Goal: Task Accomplishment & Management: Complete application form

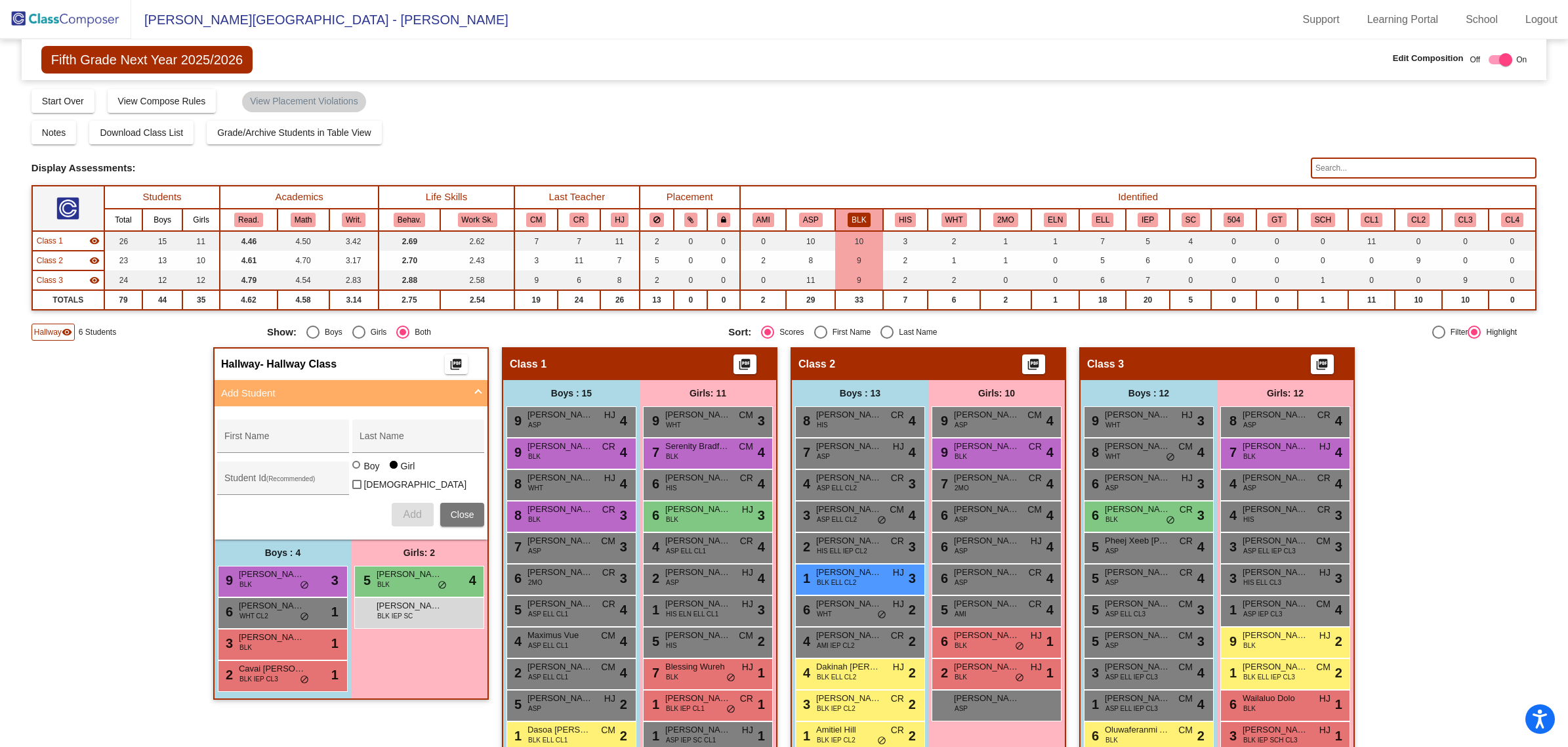
click at [91, 61] on span "Fifth Grade Next Year 2025/2026" at bounding box center [147, 60] width 211 height 27
click at [91, 15] on img at bounding box center [65, 20] width 131 height 39
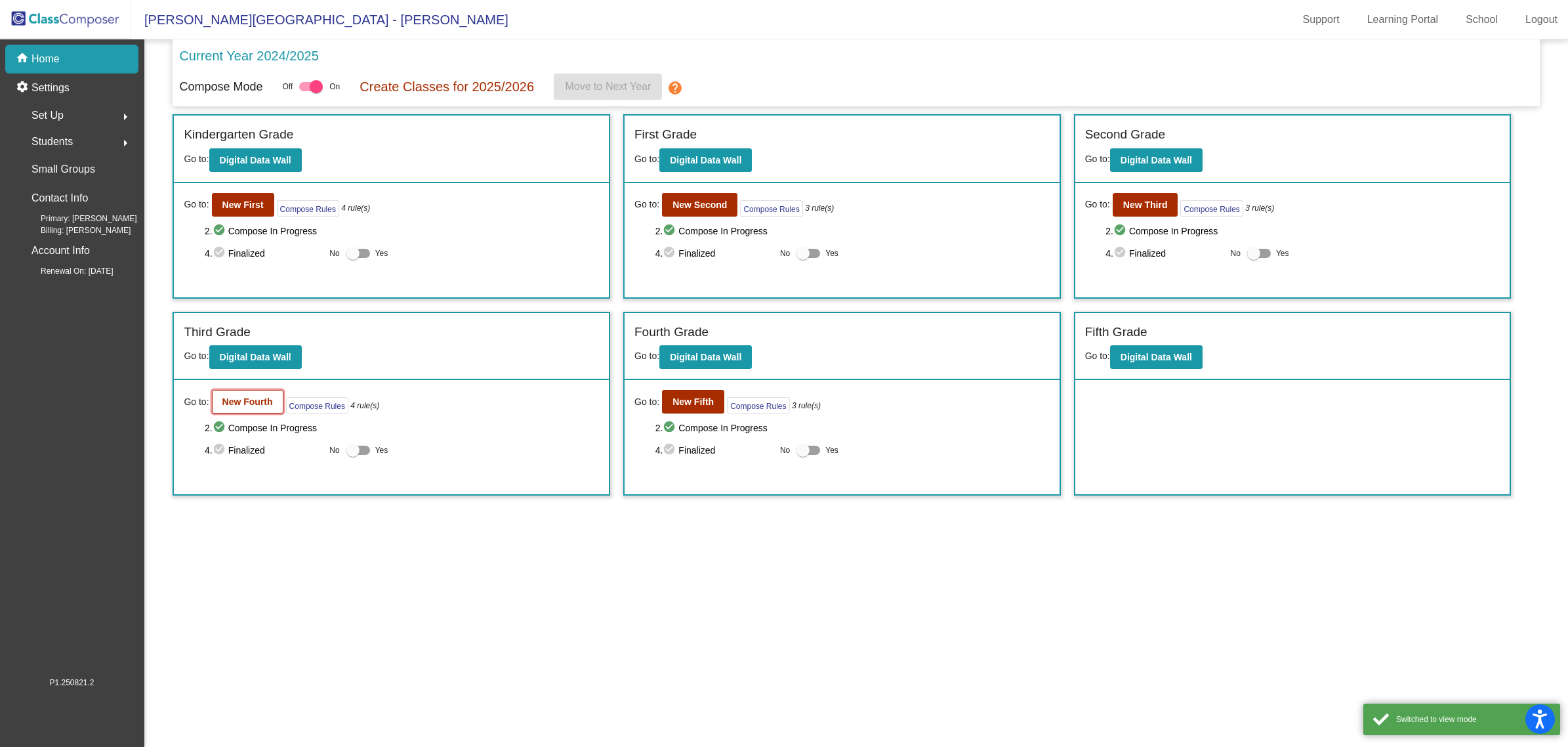
click at [224, 401] on b "New Fourth" at bounding box center [247, 401] width 51 height 11
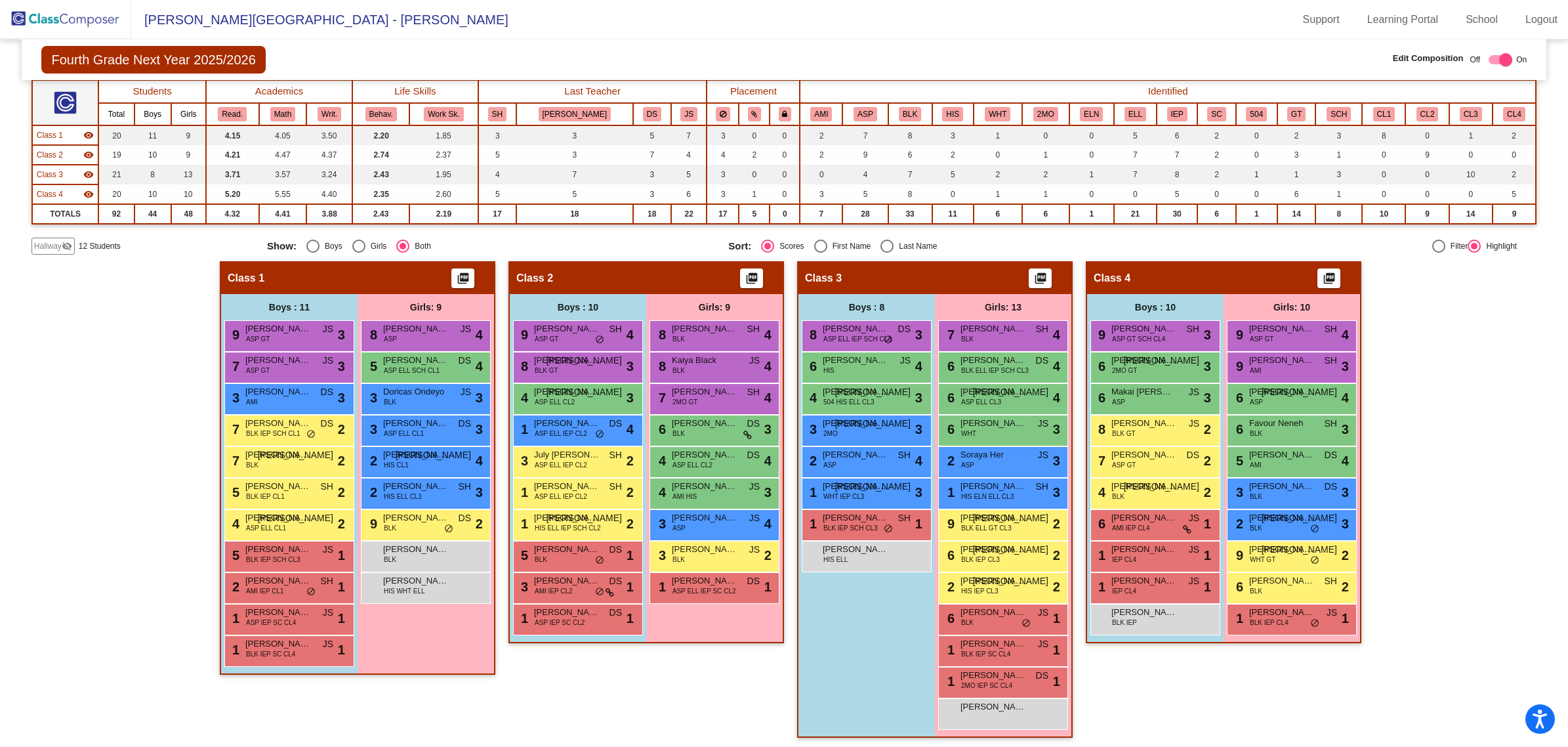
scroll to position [1, 0]
click at [898, 109] on button "BLK" at bounding box center [909, 113] width 22 height 15
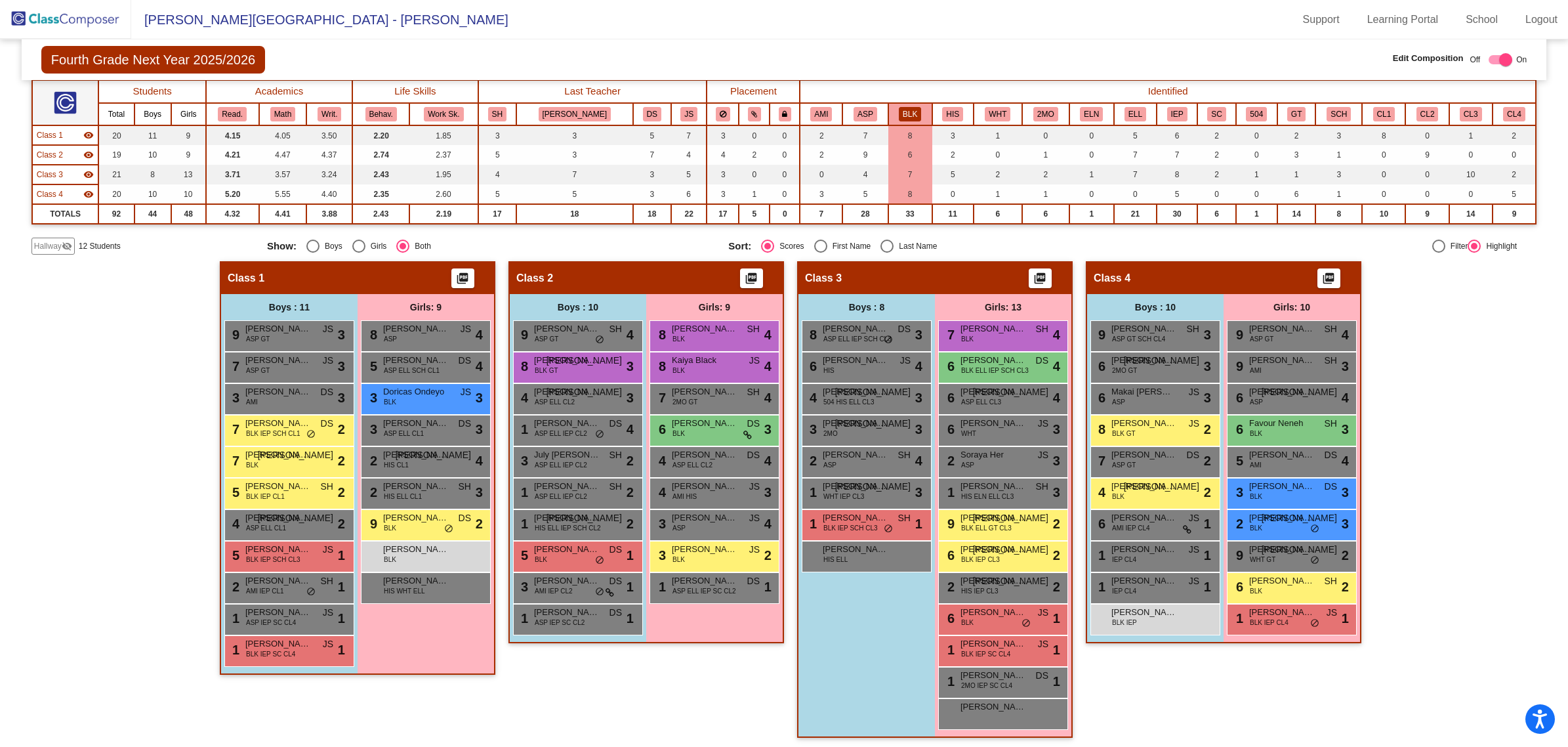
click at [53, 238] on div "Hallway visibility_off" at bounding box center [53, 245] width 43 height 17
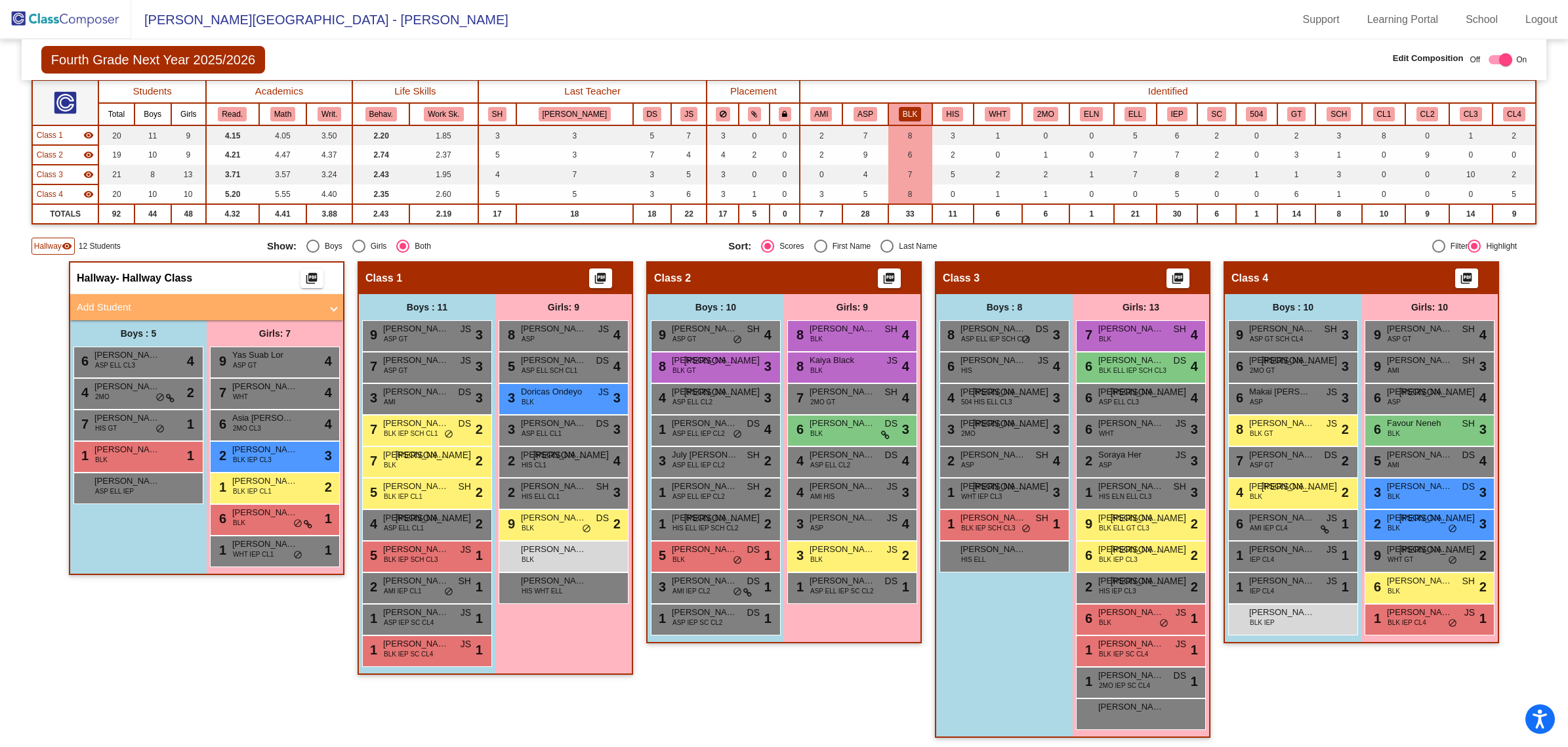
click at [160, 295] on mat-expansion-panel-header "Add Student" at bounding box center [206, 307] width 273 height 26
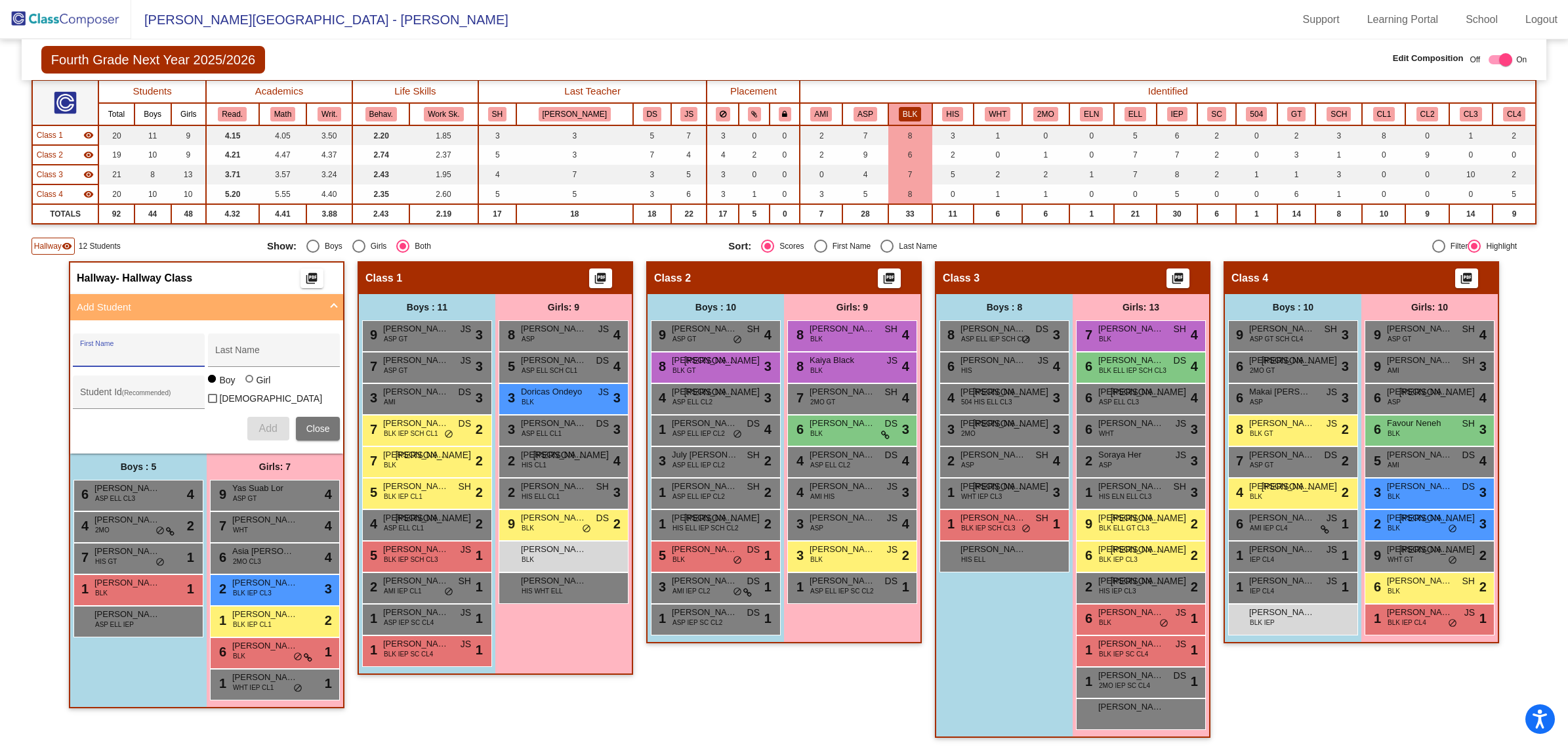
click at [133, 354] on input "First Name" at bounding box center [139, 355] width 118 height 11
type input "[PERSON_NAME]"
paste input "63981740"
type input "63981740"
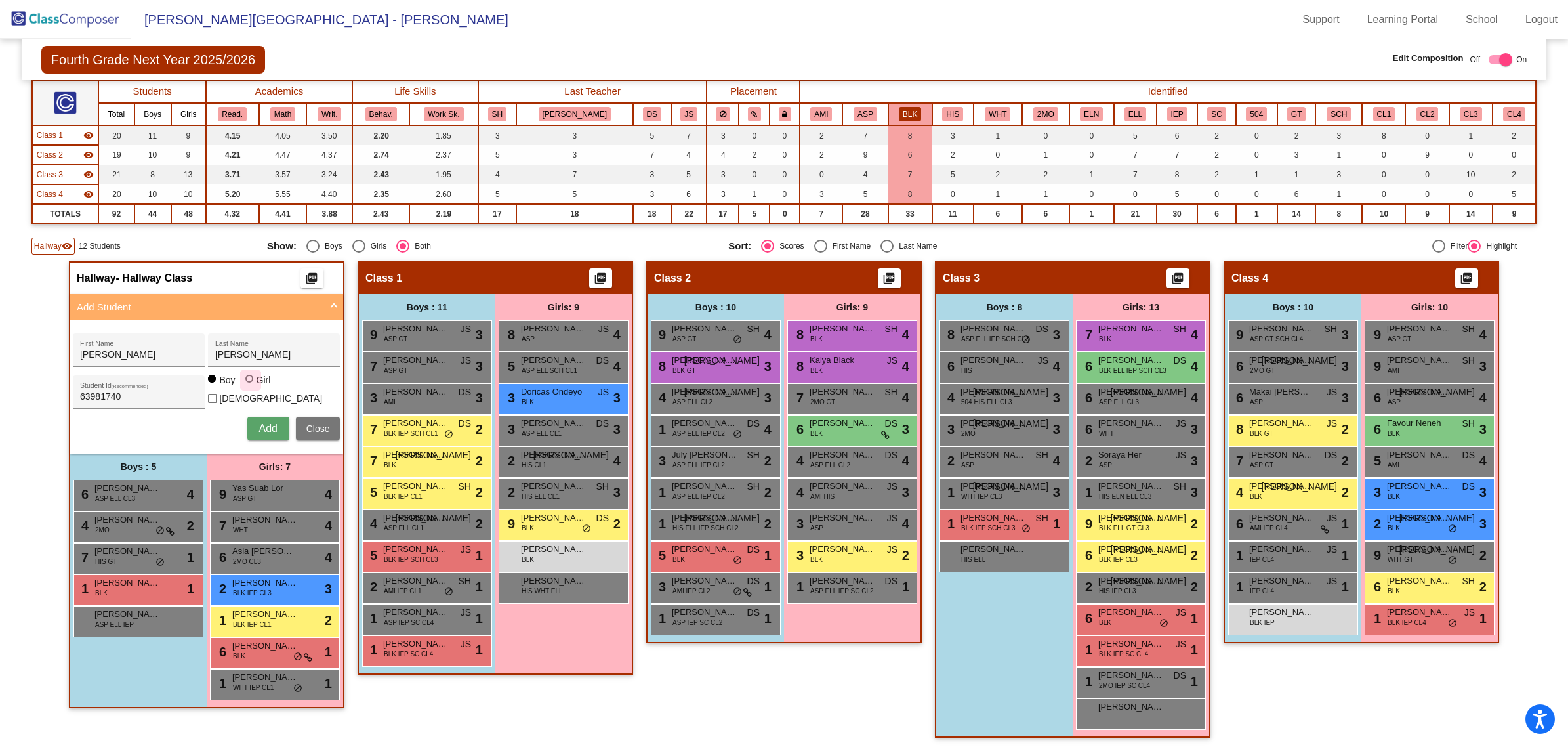
click at [246, 382] on div at bounding box center [249, 378] width 8 height 8
click at [250, 385] on input "Girl" at bounding box center [250, 385] width 1 height 1
radio input "true"
click at [267, 417] on button "Add" at bounding box center [268, 428] width 42 height 23
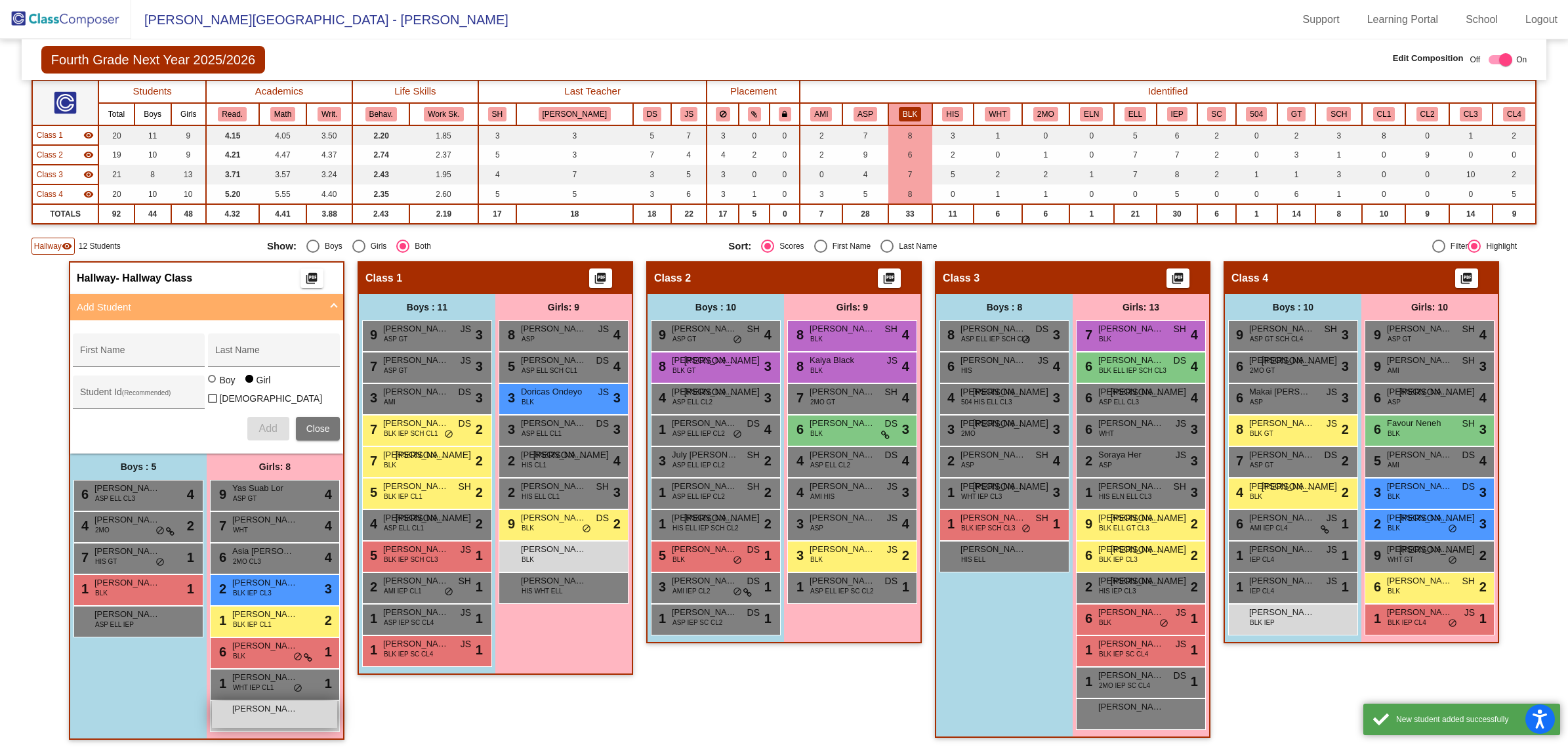
click at [267, 714] on div "Kamryn-[PERSON_NAME] lock do_not_disturb_alt" at bounding box center [275, 715] width 125 height 27
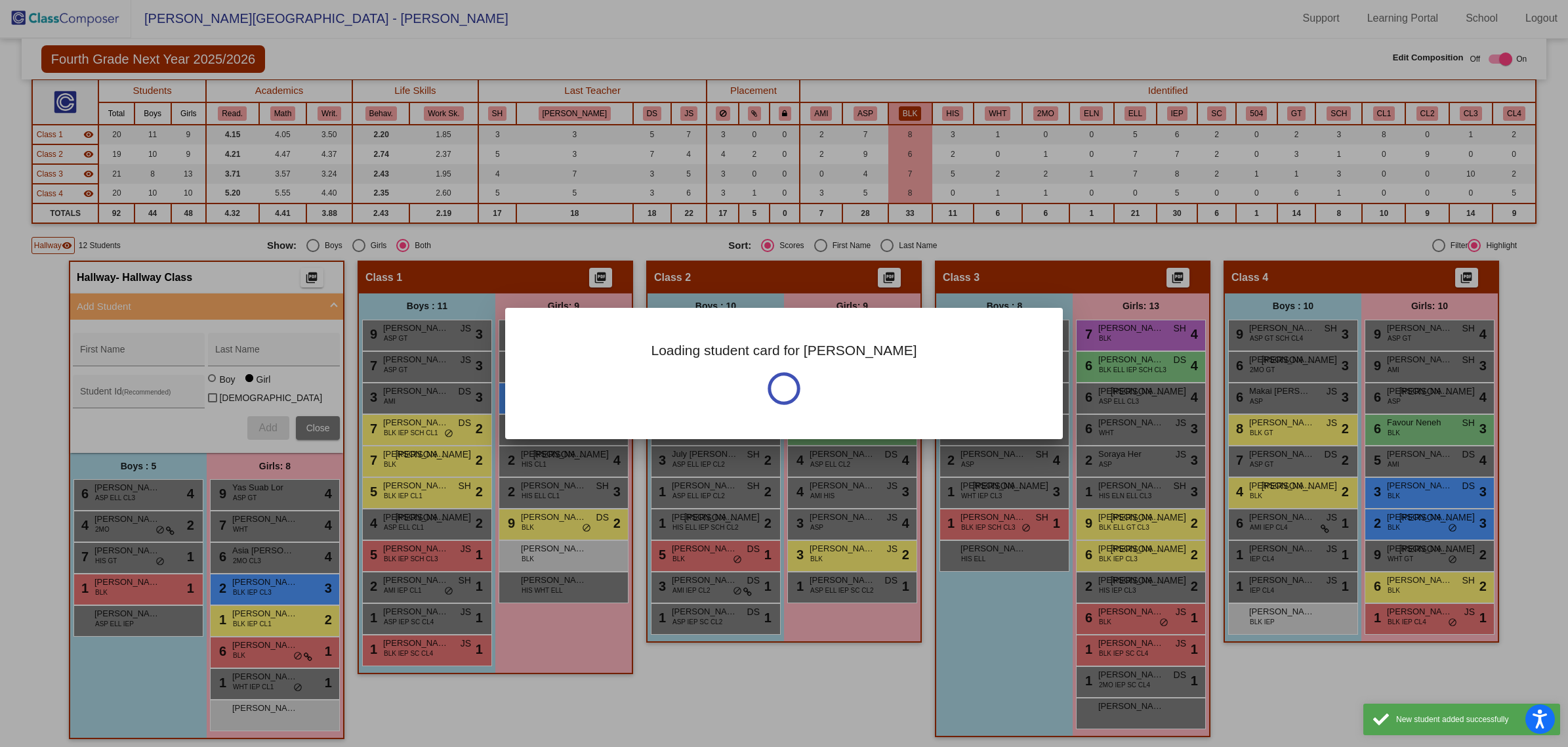
scroll to position [0, 0]
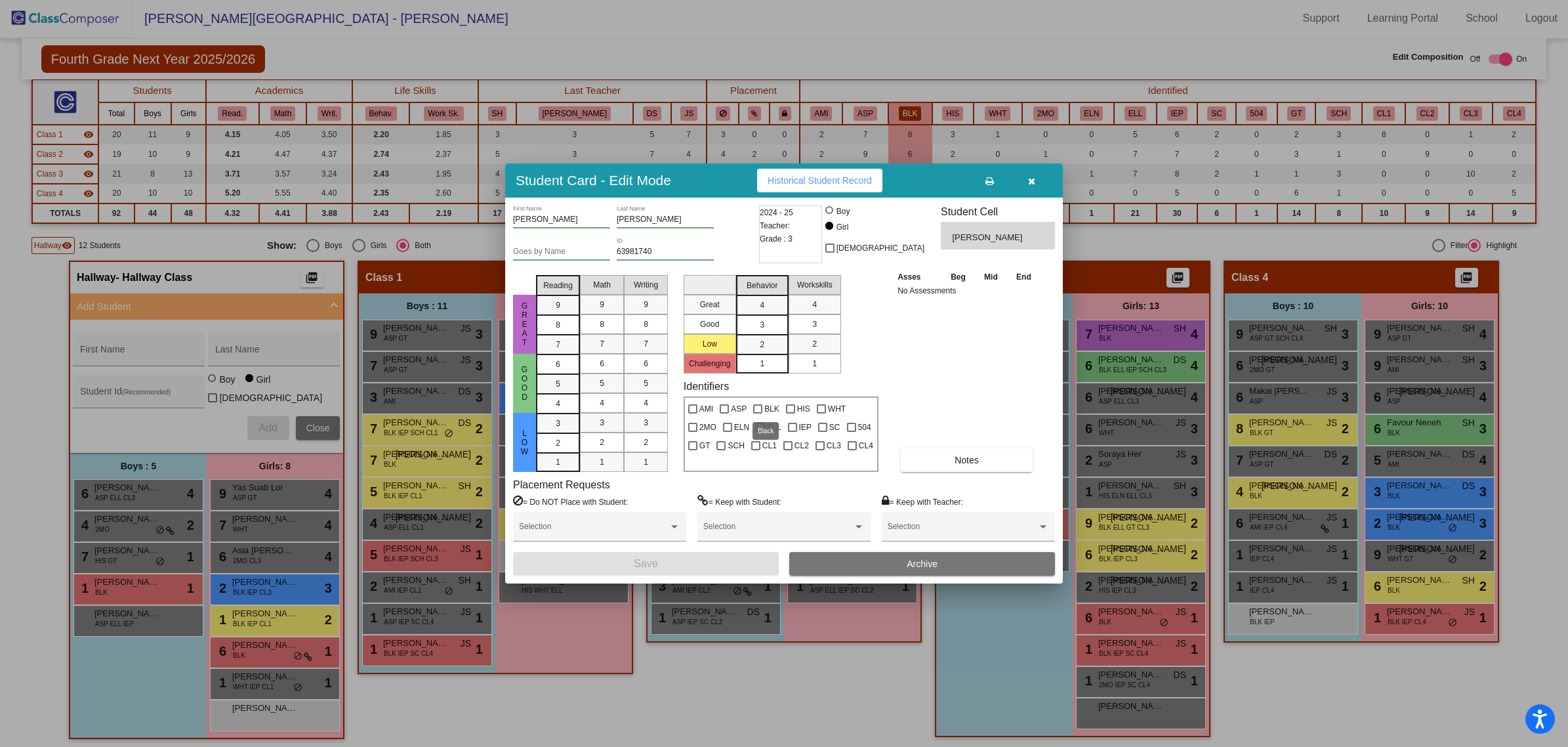
click at [759, 408] on div at bounding box center [757, 408] width 9 height 9
click at [758, 414] on input "BLK" at bounding box center [757, 414] width 1 height 1
checkbox input "true"
click at [737, 552] on button "Save" at bounding box center [646, 563] width 266 height 23
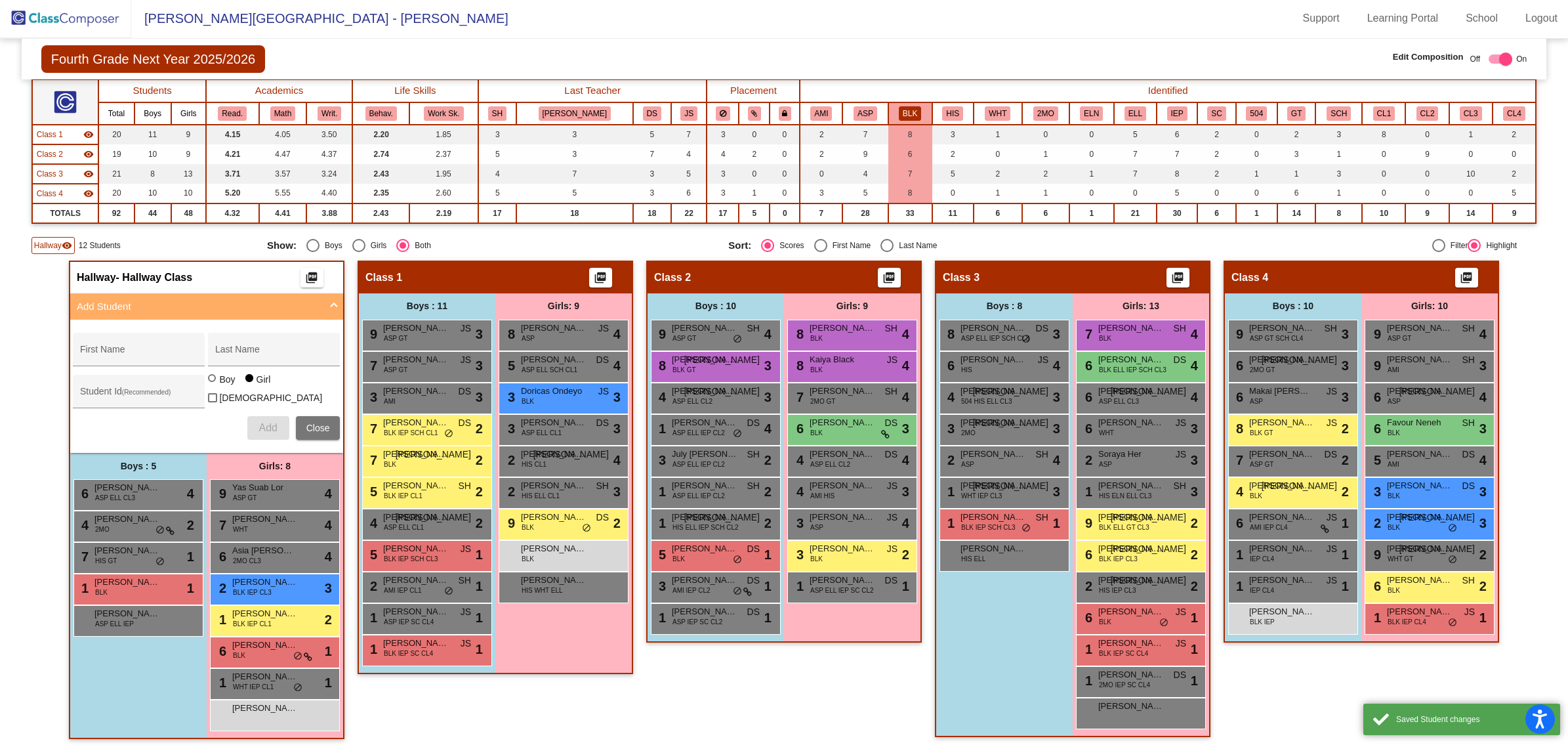
scroll to position [1, 0]
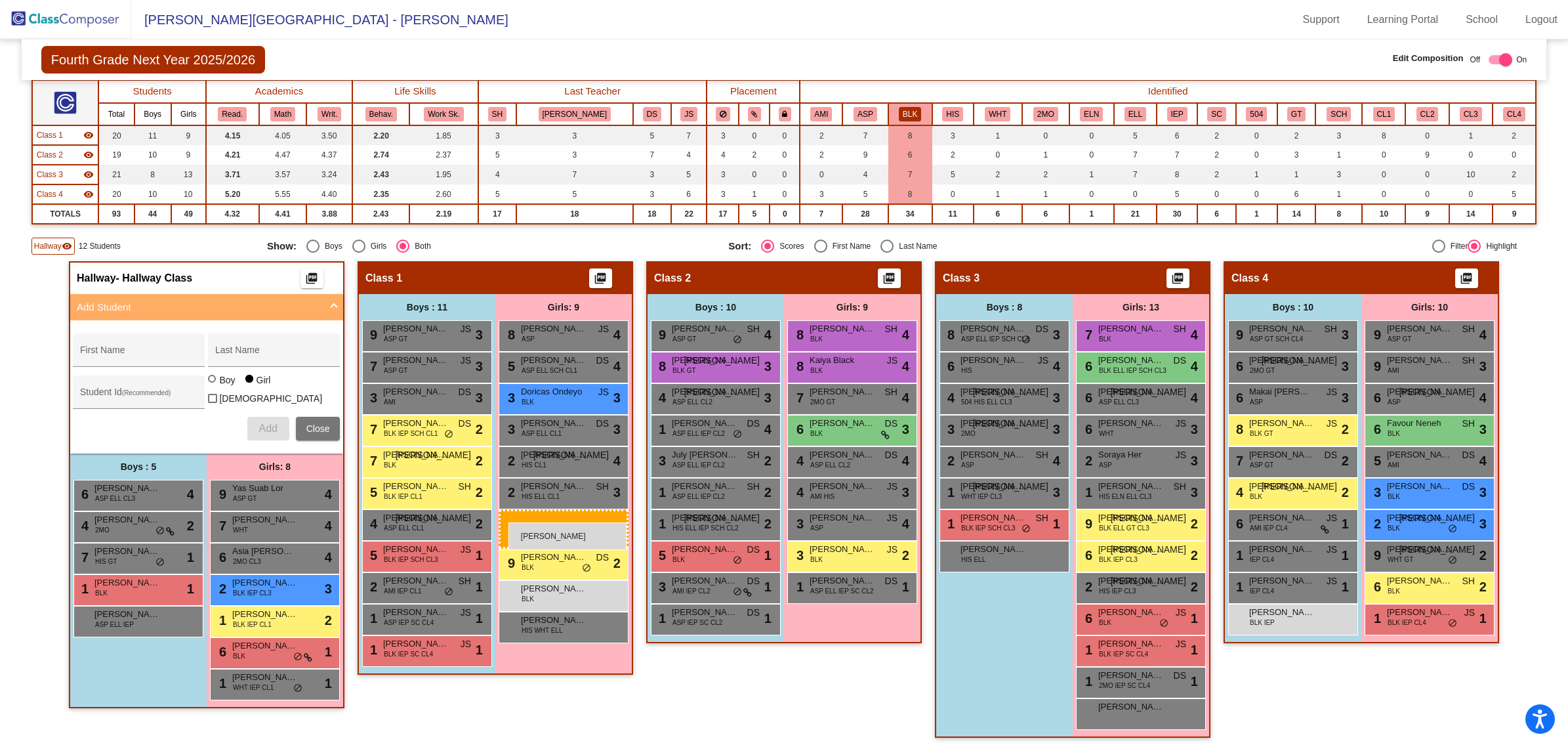
drag, startPoint x: 250, startPoint y: 701, endPoint x: 508, endPoint y: 522, distance: 314.0
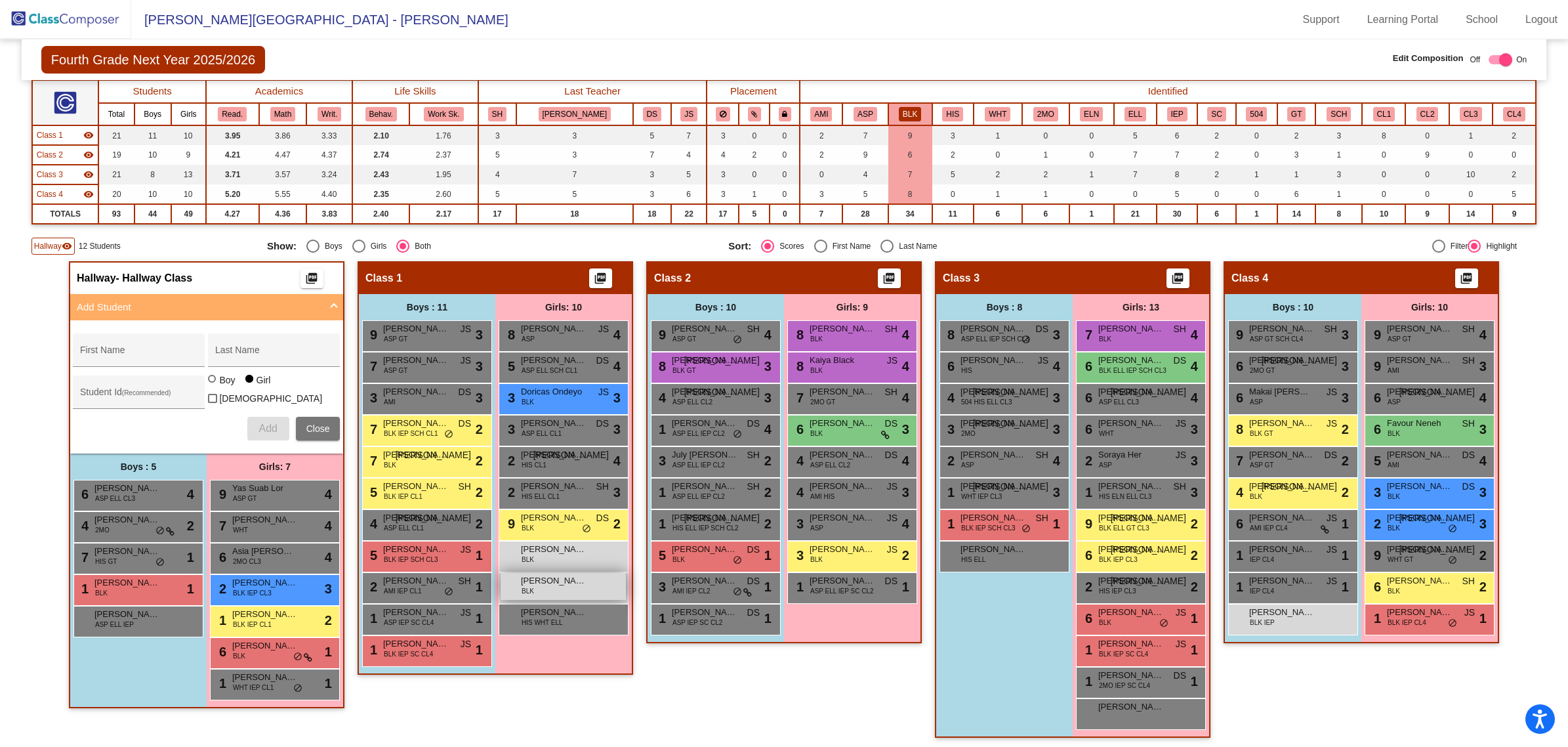
click at [545, 584] on span "[PERSON_NAME]" at bounding box center [553, 580] width 65 height 13
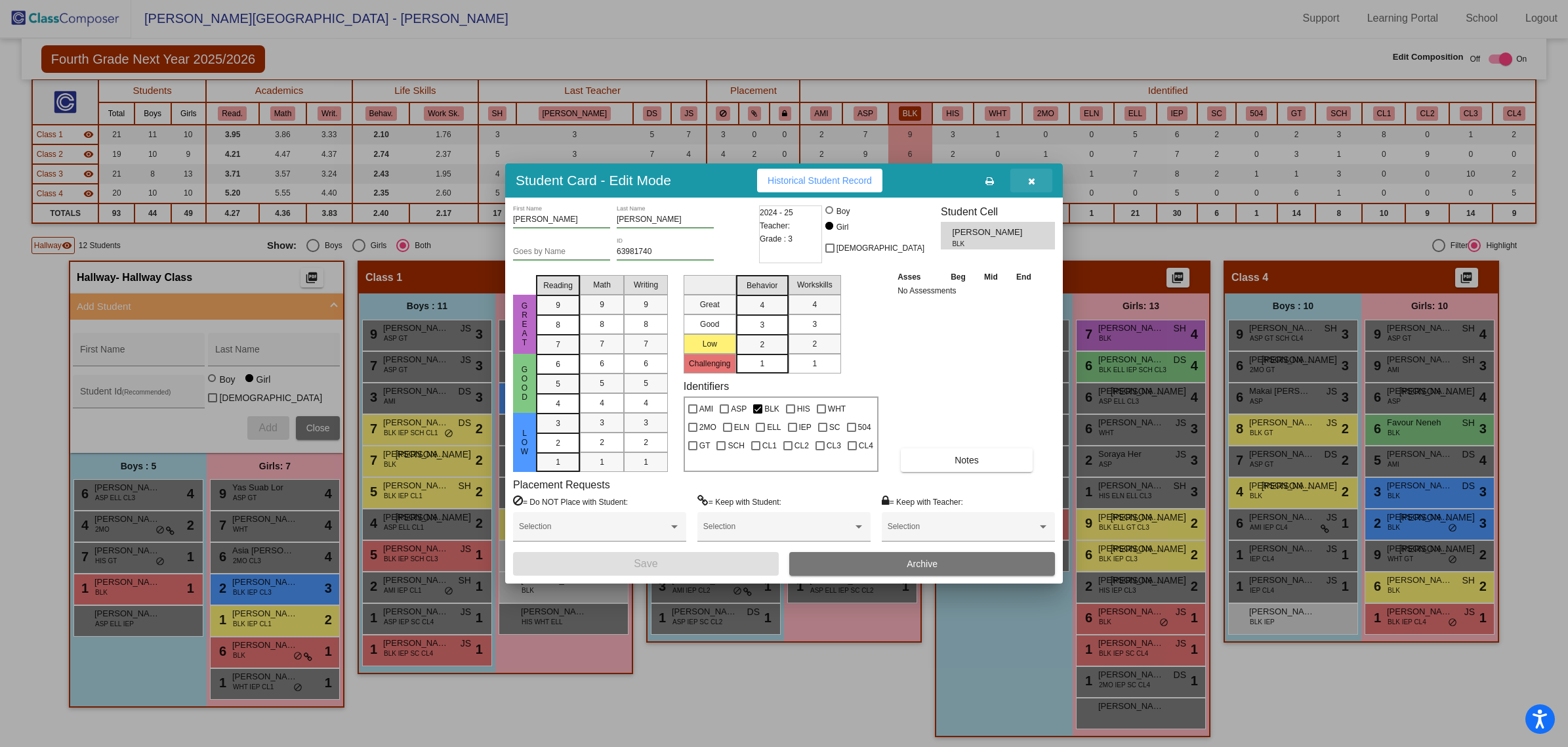
click at [1025, 171] on button "button" at bounding box center [1030, 180] width 42 height 23
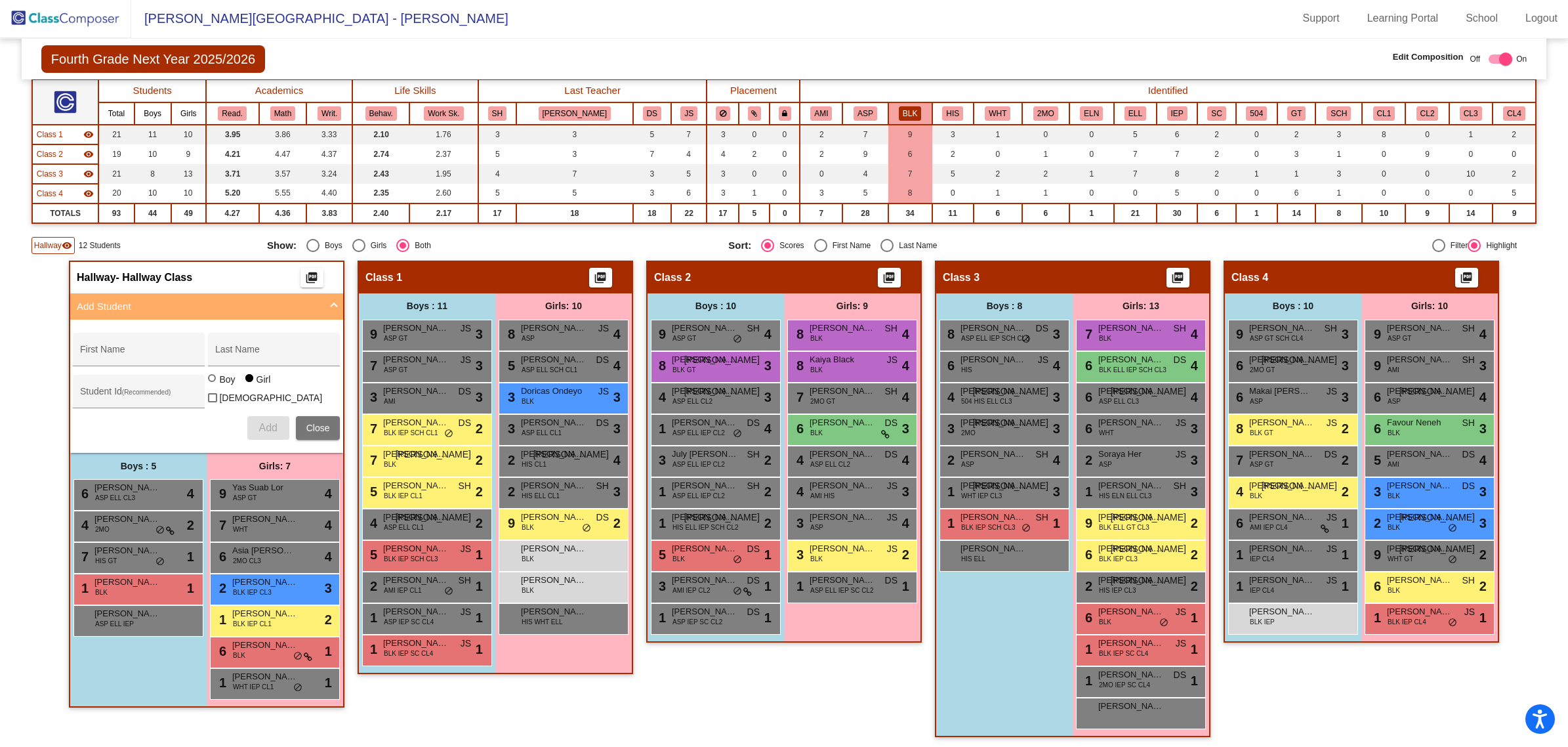
scroll to position [1, 0]
click at [61, 11] on img at bounding box center [65, 20] width 131 height 39
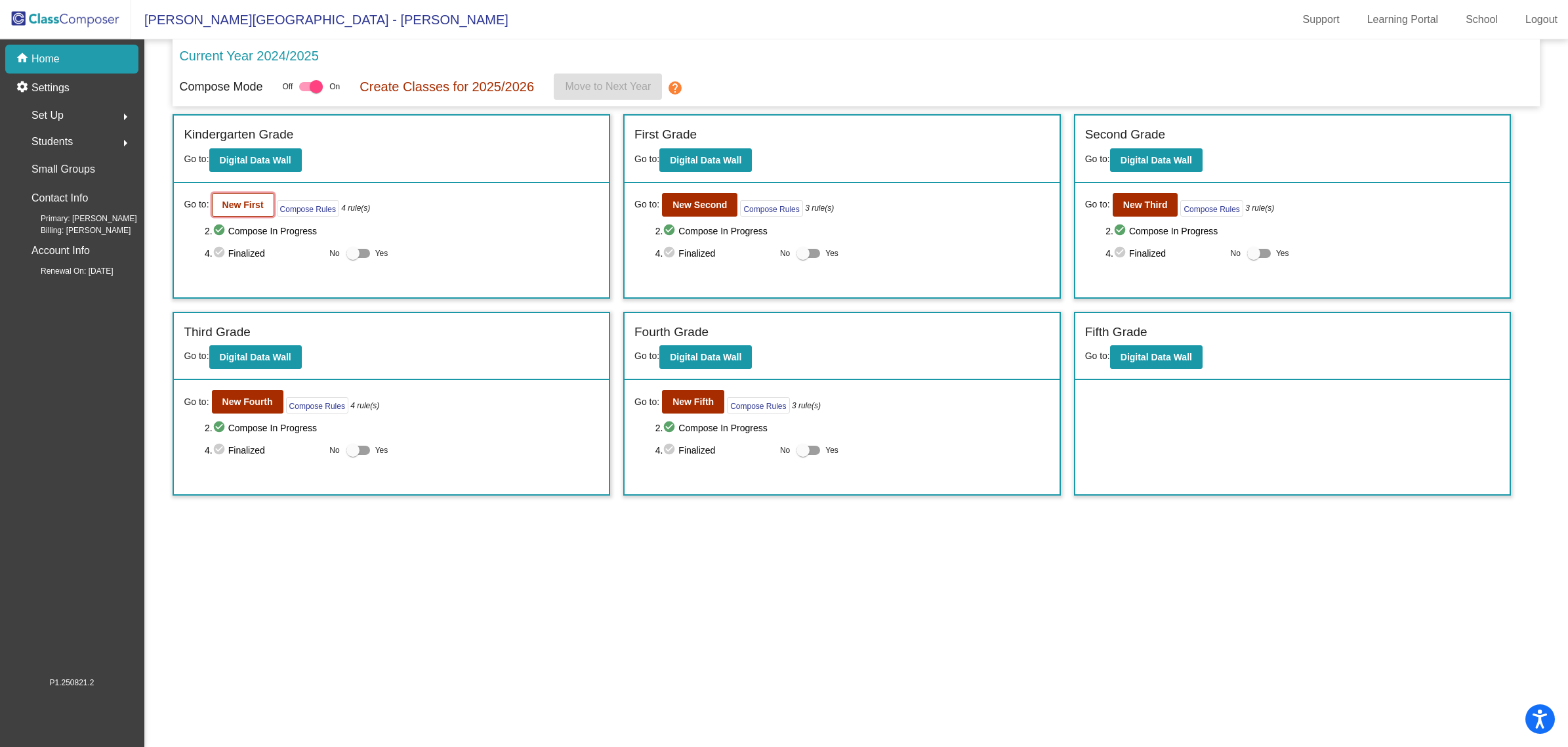
click at [238, 204] on b "New First" at bounding box center [242, 204] width 41 height 11
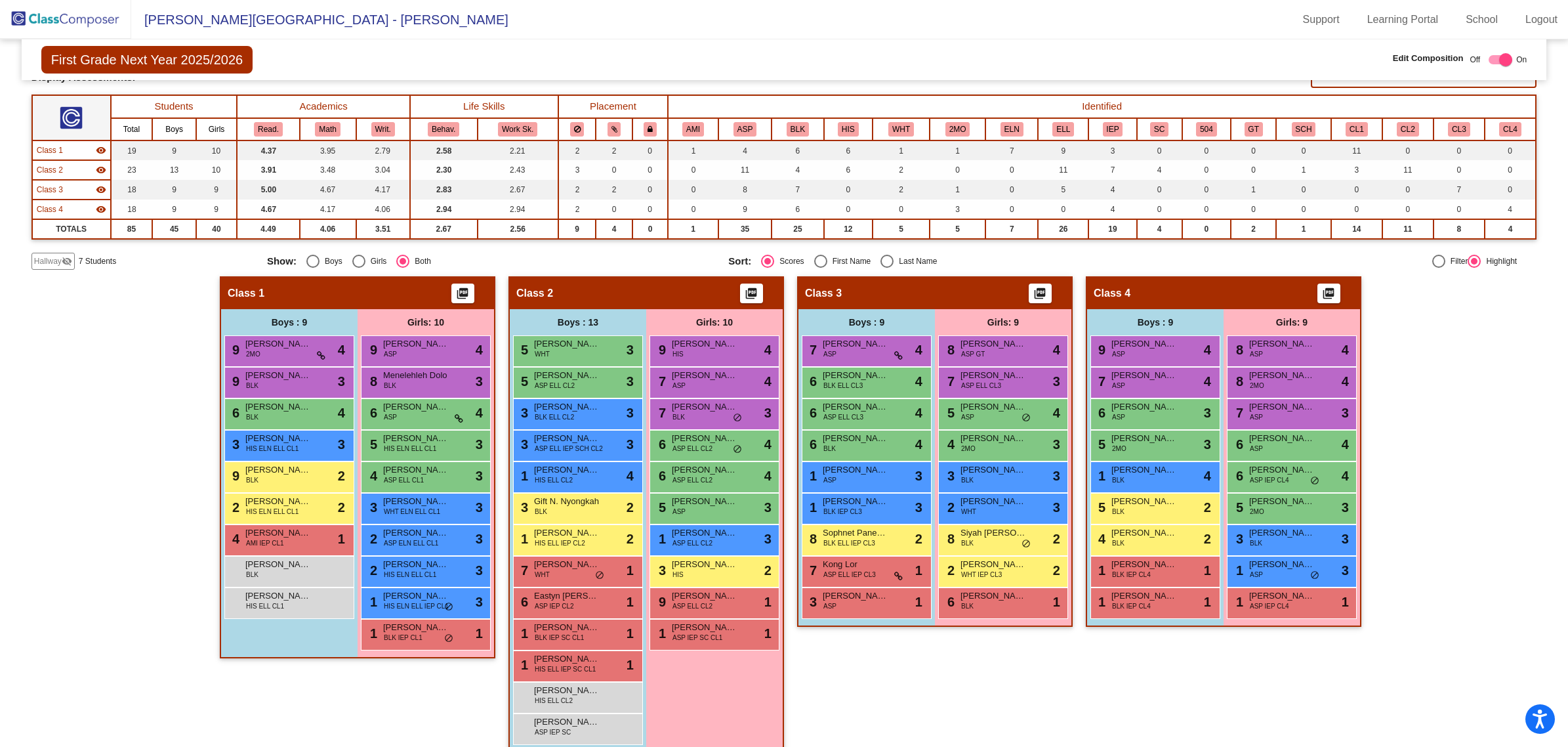
scroll to position [106, 0]
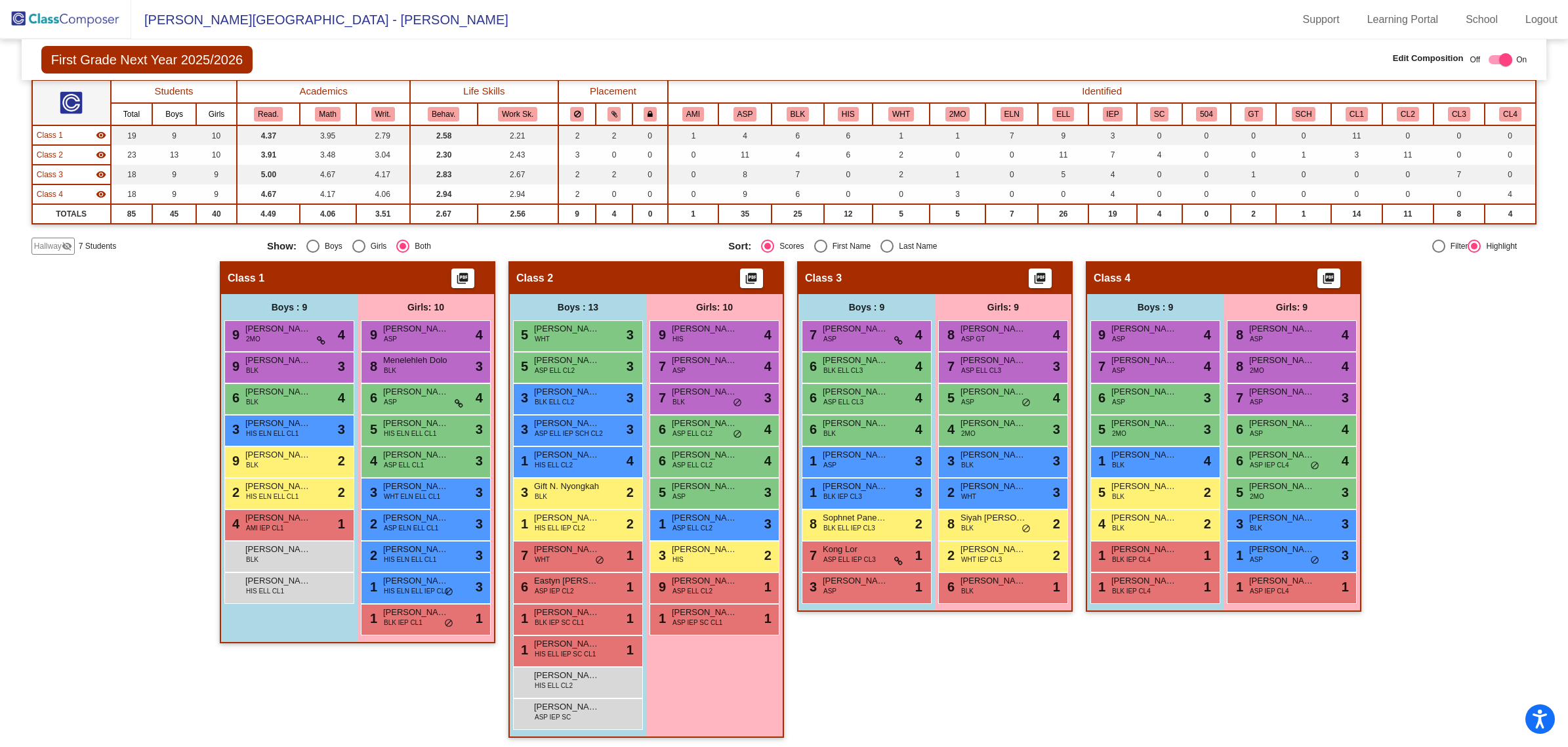
click at [43, 241] on span "Hallway" at bounding box center [48, 246] width 27 height 12
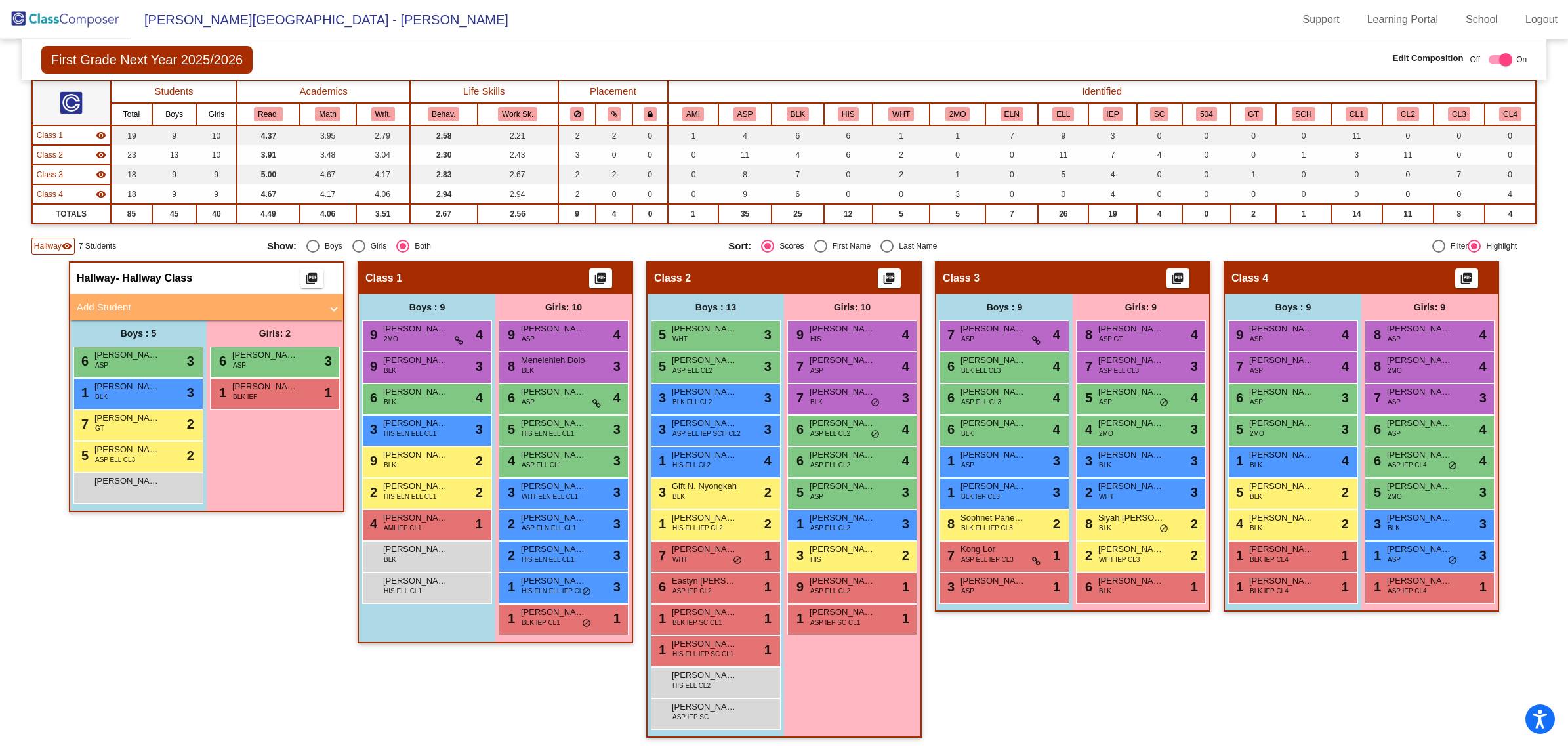
click at [109, 300] on mat-panel-title "Add Student" at bounding box center [199, 307] width 244 height 15
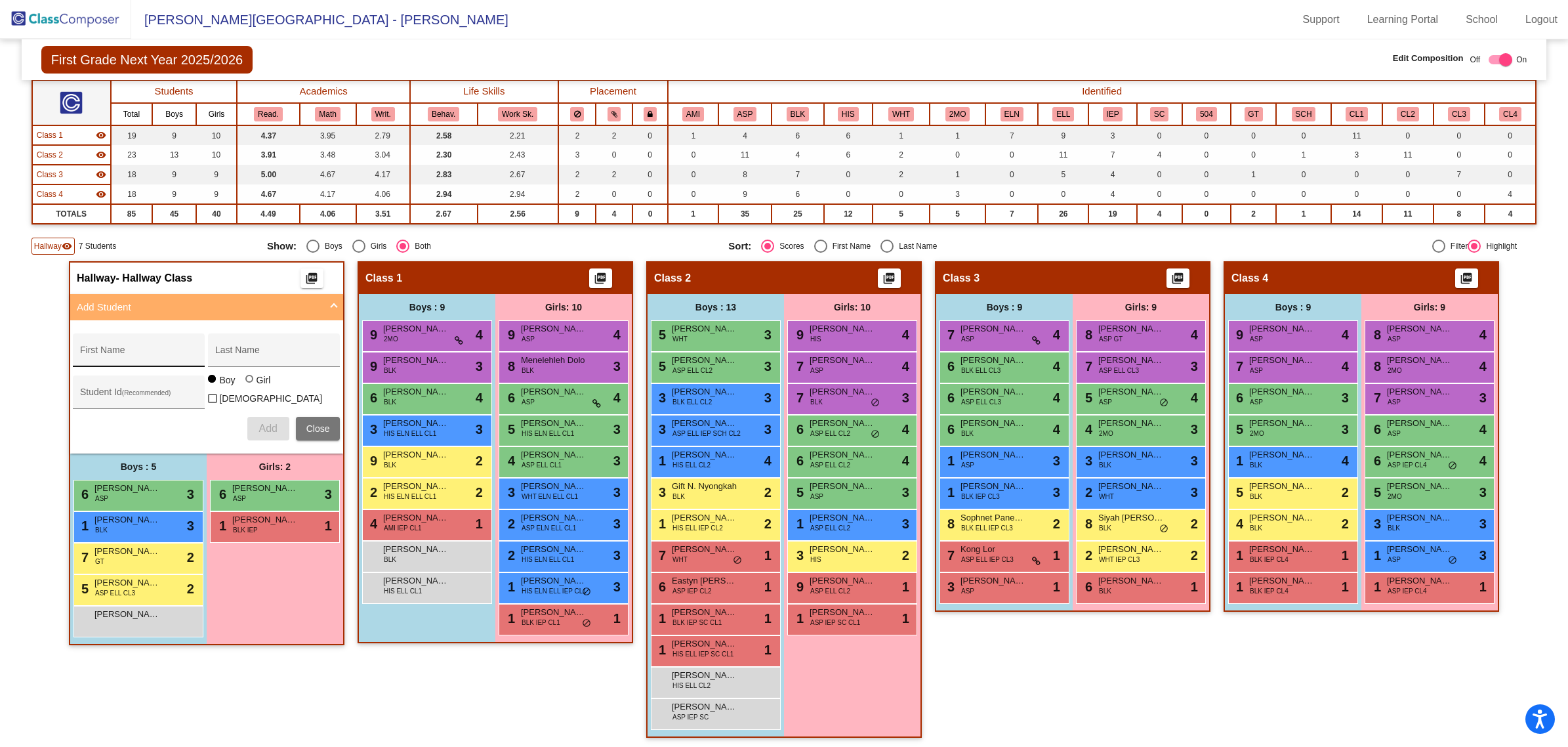
click at [142, 340] on div "First Name" at bounding box center [139, 354] width 118 height 27
type input "[PERSON_NAME]"
type input "Her"
paste input "64011079"
type input "64011079"
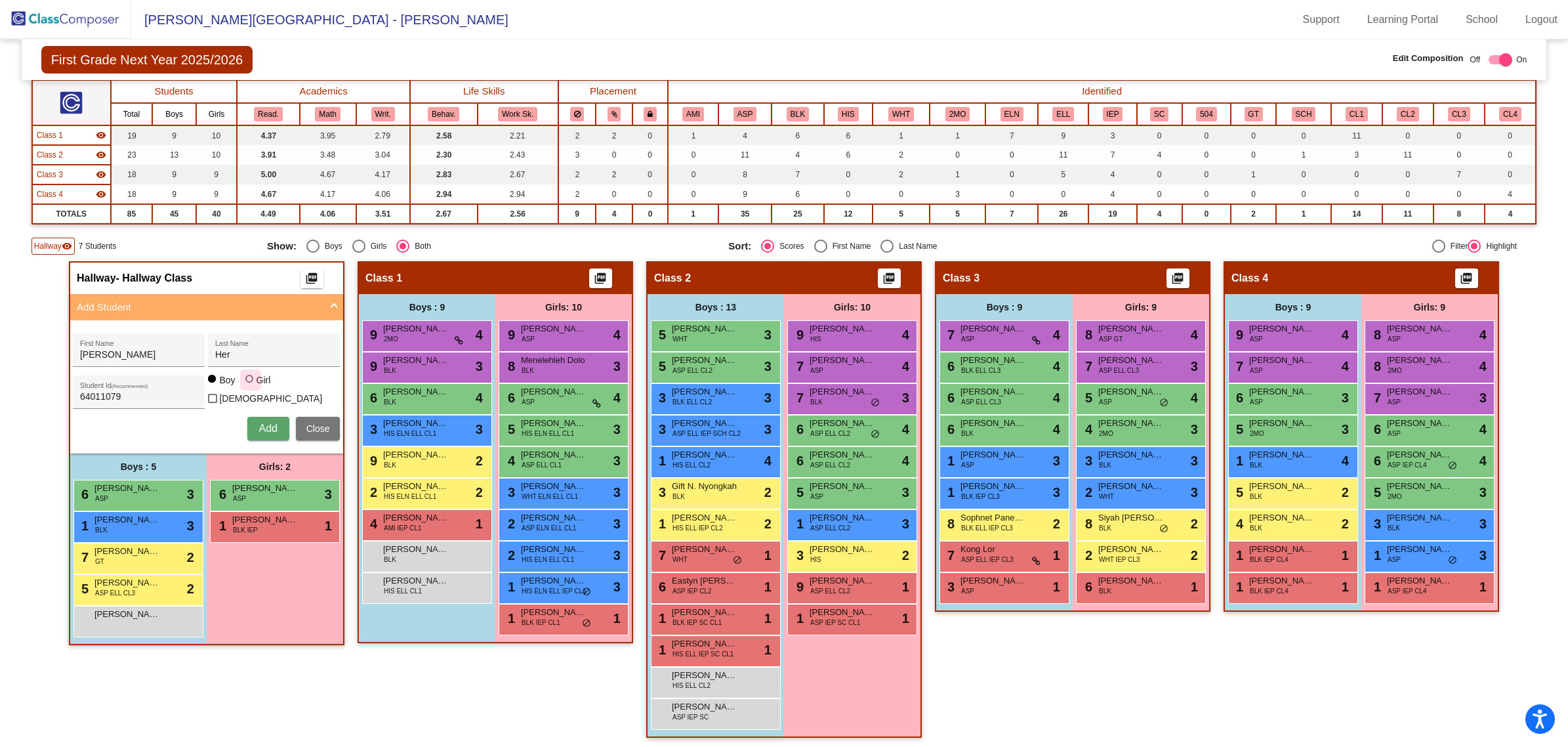
click at [246, 386] on label "Girl" at bounding box center [260, 379] width 29 height 13
click at [250, 386] on input "Girl" at bounding box center [250, 385] width 1 height 1
radio input "true"
click at [247, 417] on button "Add" at bounding box center [268, 428] width 42 height 23
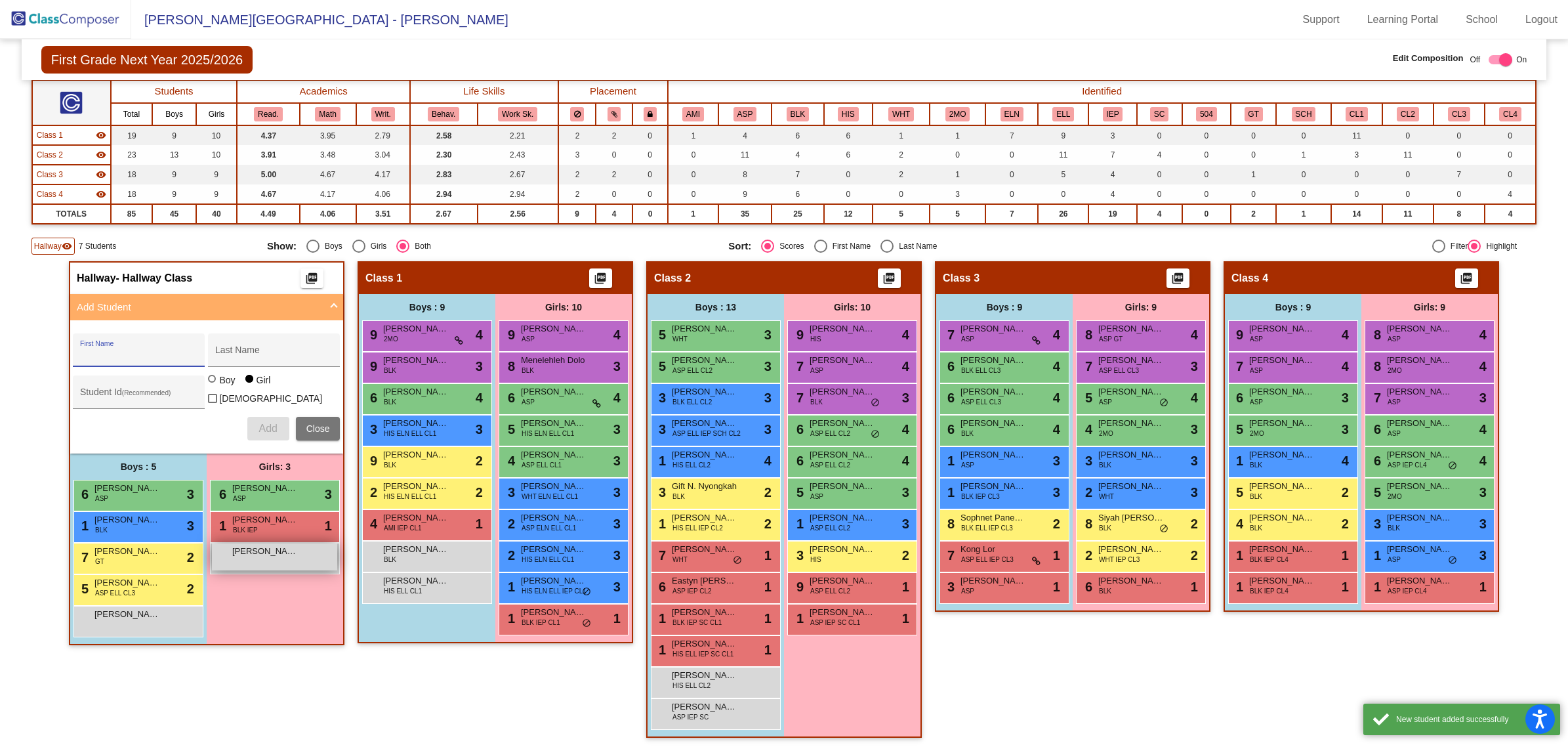
click at [289, 549] on span "[PERSON_NAME]" at bounding box center [265, 550] width 65 height 13
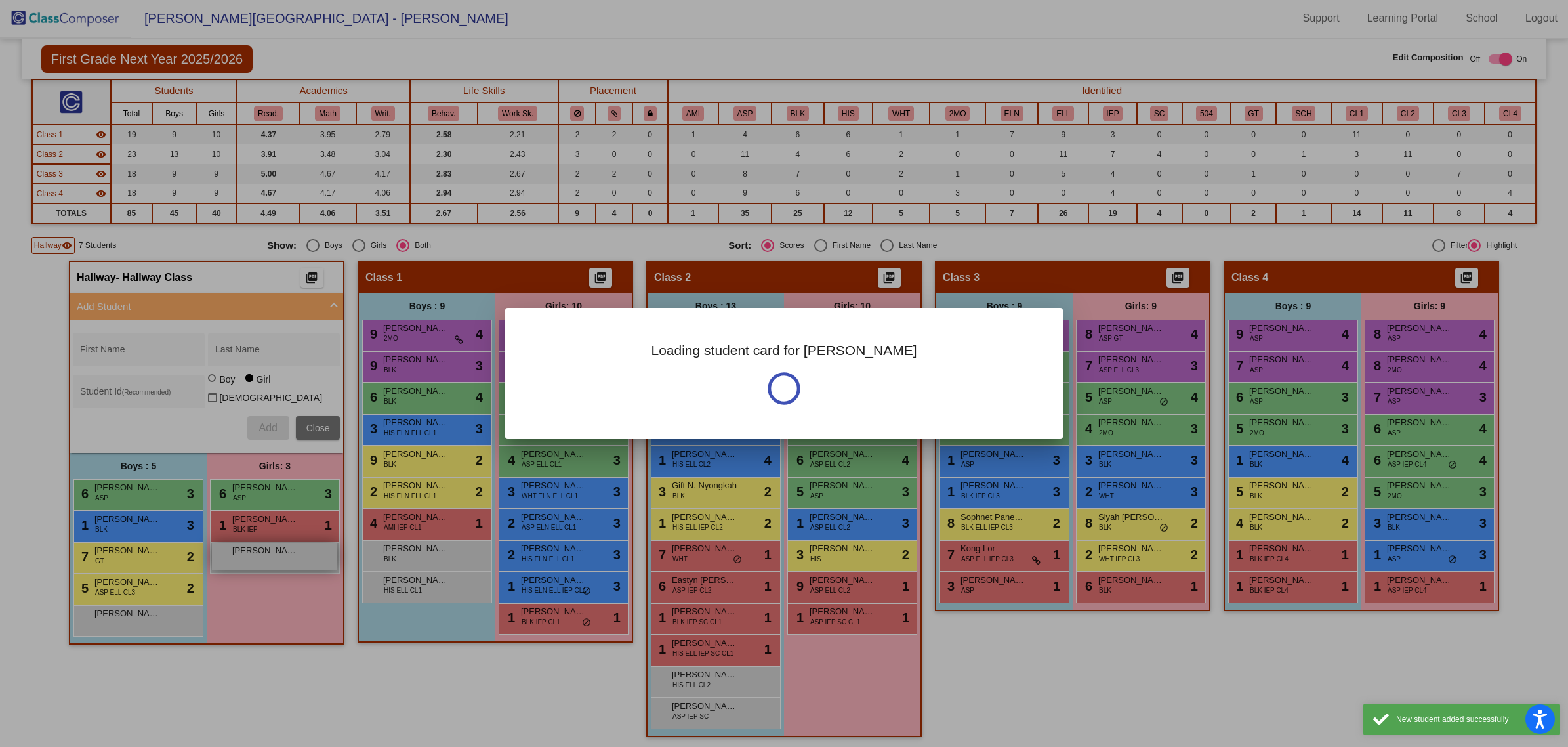
scroll to position [0, 0]
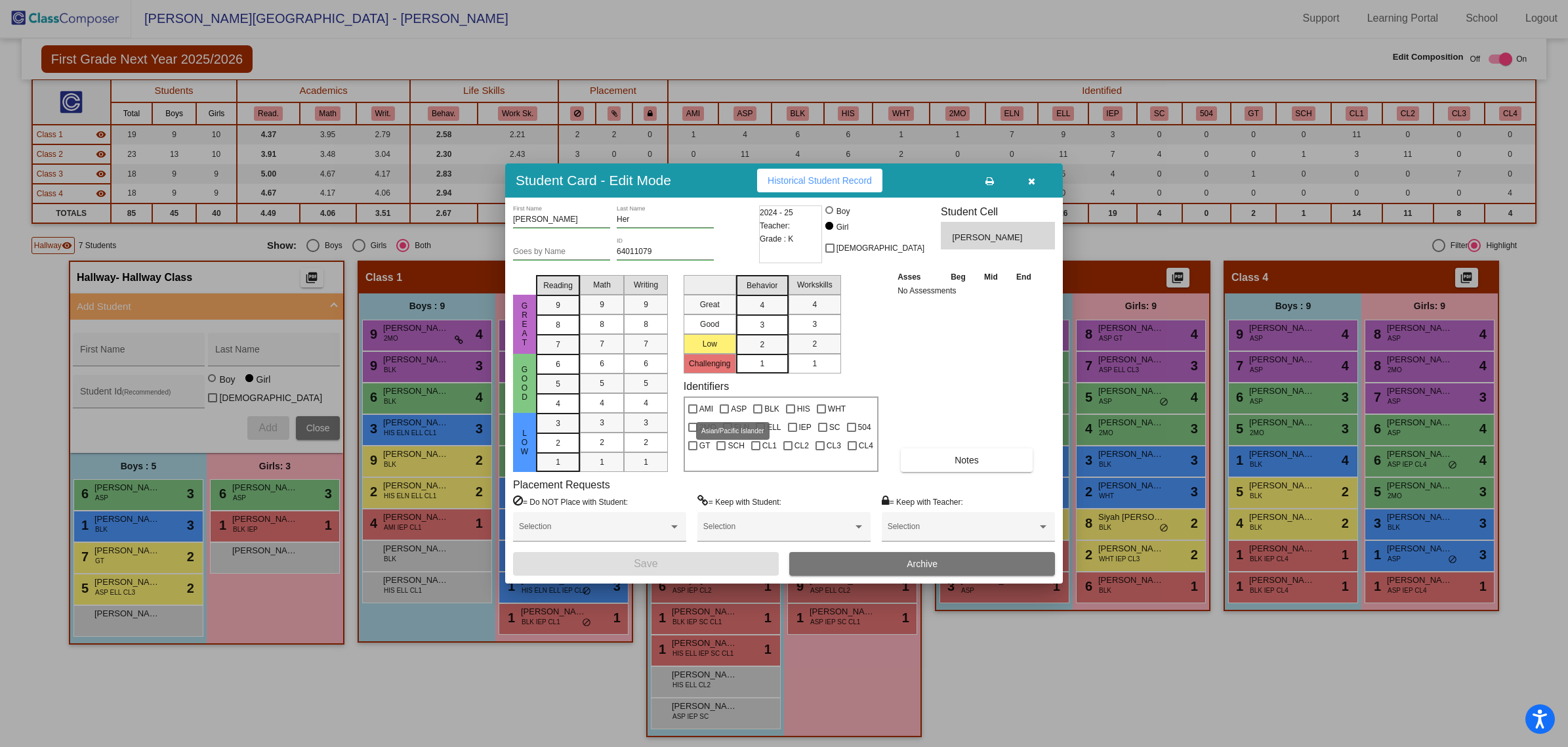
click at [726, 405] on div at bounding box center [723, 408] width 9 height 9
click at [724, 414] on input "ASP" at bounding box center [723, 414] width 1 height 1
checkbox input "true"
click at [707, 568] on button "Save" at bounding box center [646, 563] width 266 height 23
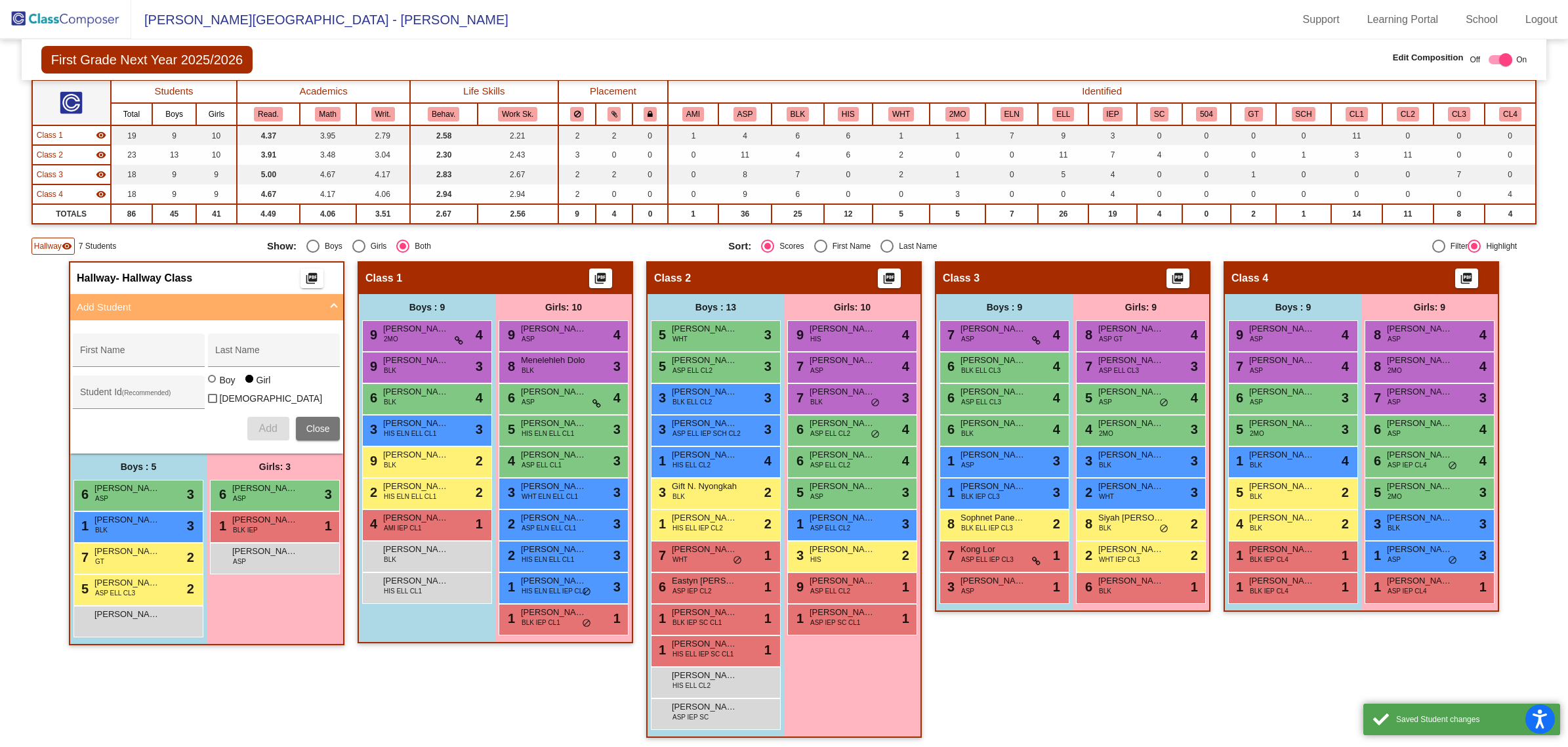
scroll to position [1, 0]
drag, startPoint x: 732, startPoint y: 94, endPoint x: 735, endPoint y: 107, distance: 13.3
click at [735, 105] on table "Students Academics Life Skills Placement Identified Total Boys Girls Read. Math…" at bounding box center [783, 152] width 1504 height 145
click at [735, 107] on button "ASP" at bounding box center [745, 113] width 23 height 15
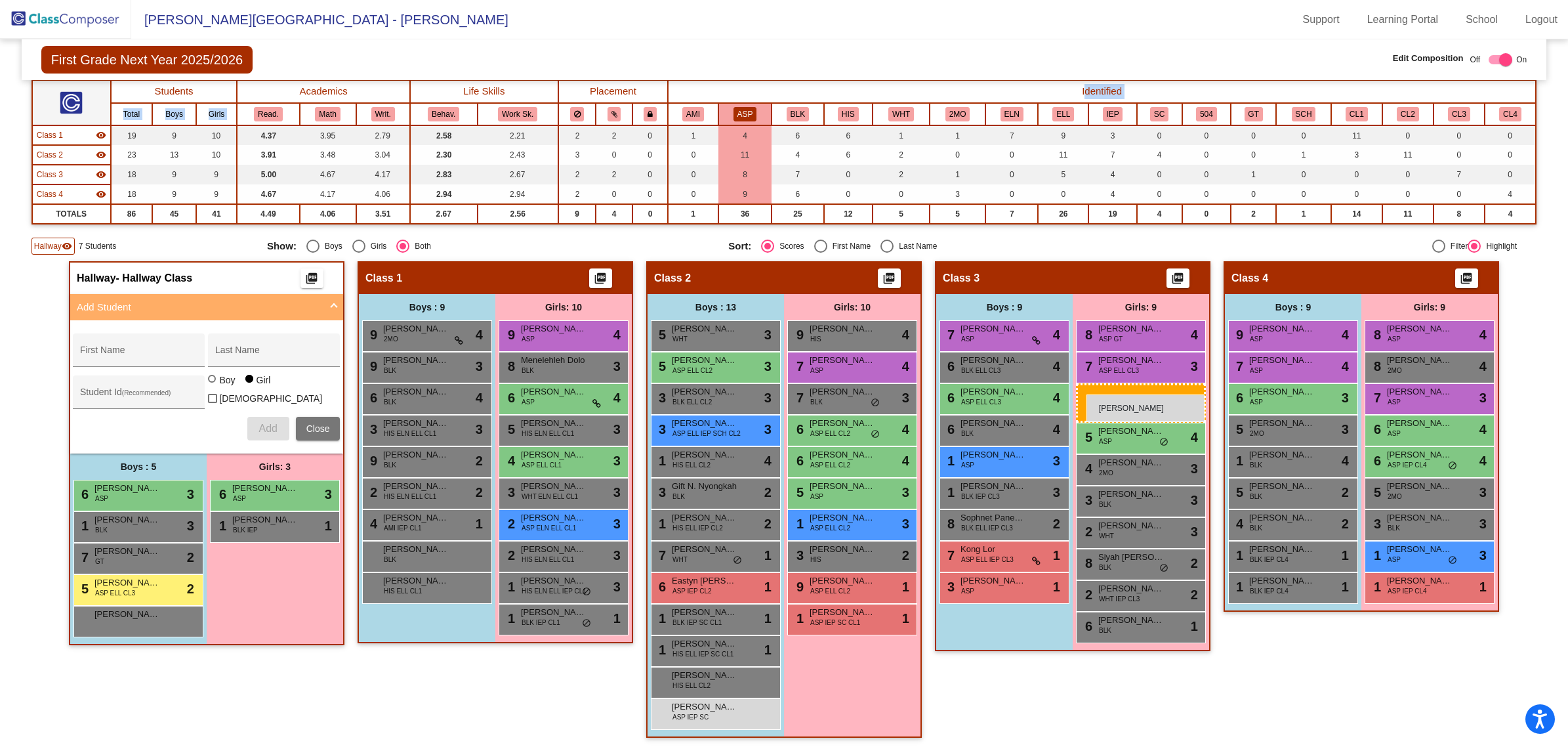
drag, startPoint x: 250, startPoint y: 548, endPoint x: 1086, endPoint y: 394, distance: 850.1
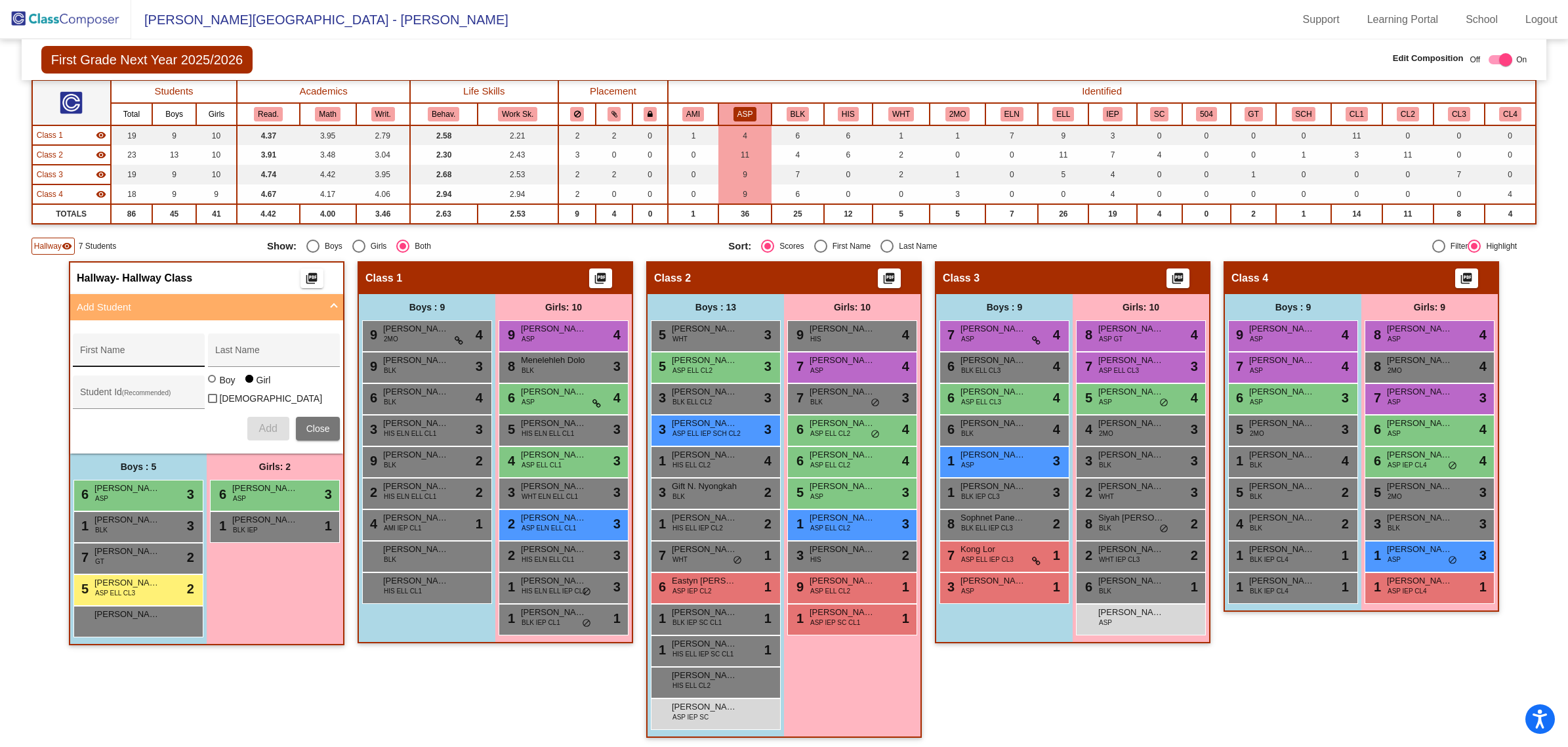
click at [109, 344] on div "First Name" at bounding box center [139, 354] width 118 height 27
type input "Ashleigh"
type input "[PERSON_NAME]"
paste input "64014547"
type input "64014547"
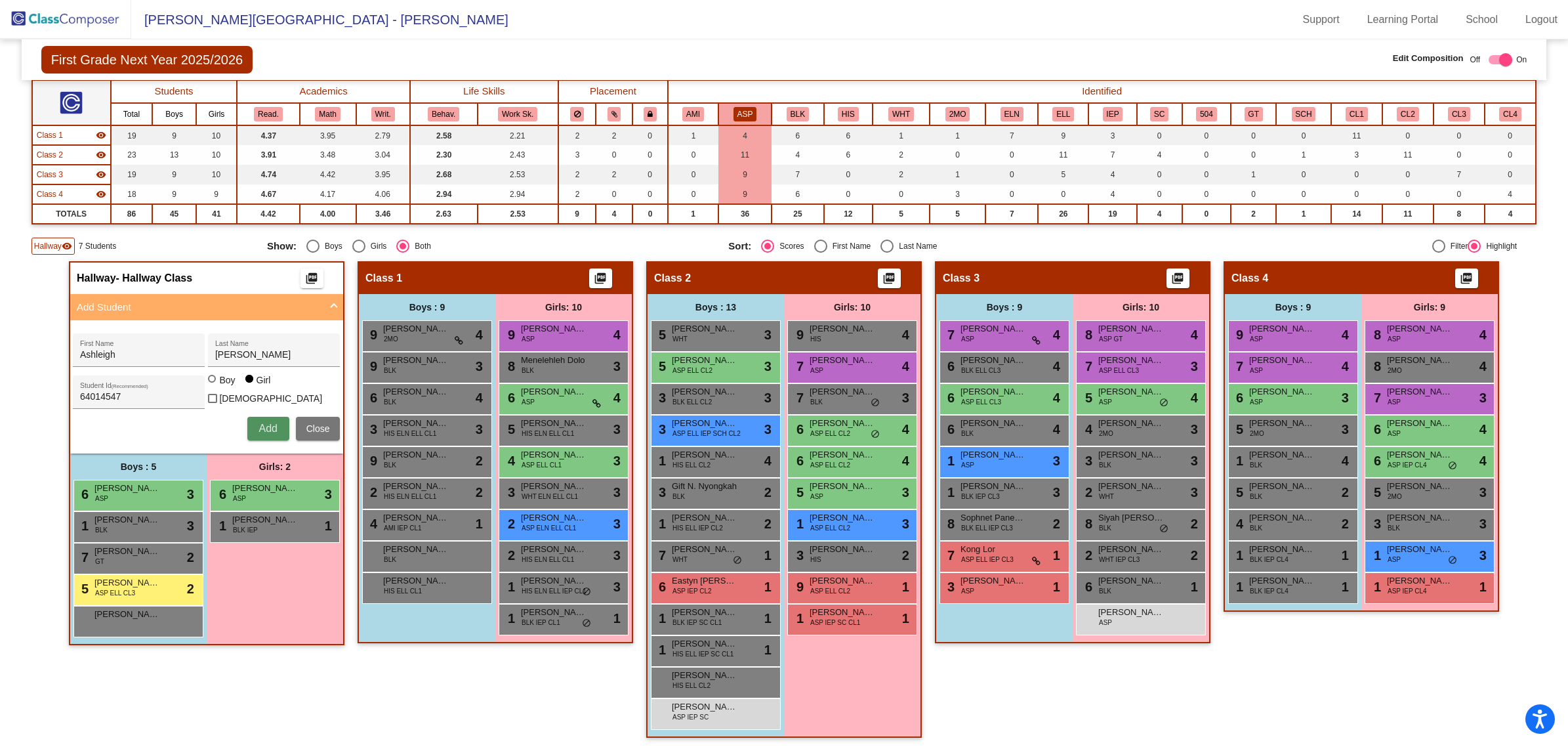
click at [260, 427] on span "Add" at bounding box center [267, 427] width 19 height 11
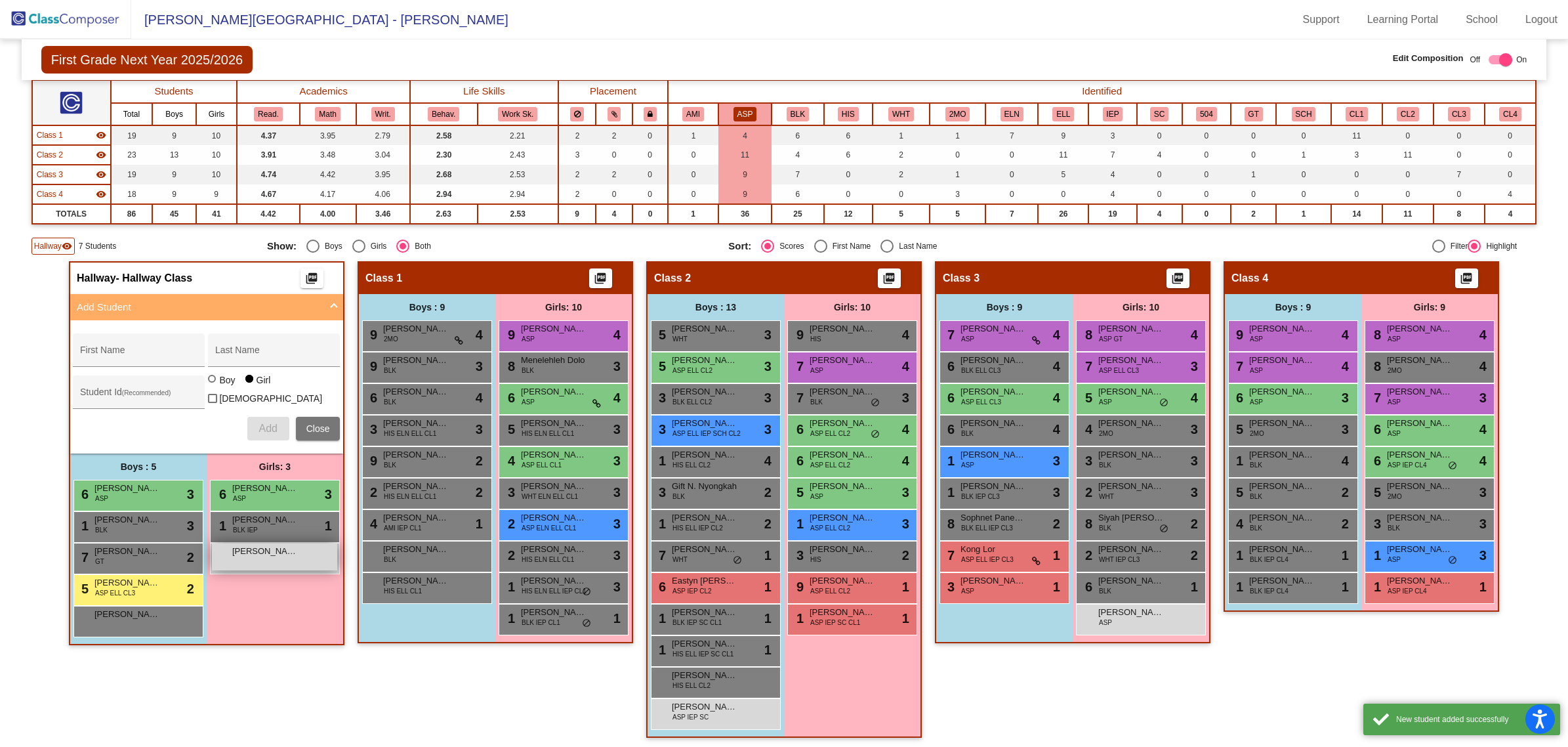
click at [246, 545] on span "[PERSON_NAME]" at bounding box center [265, 550] width 65 height 13
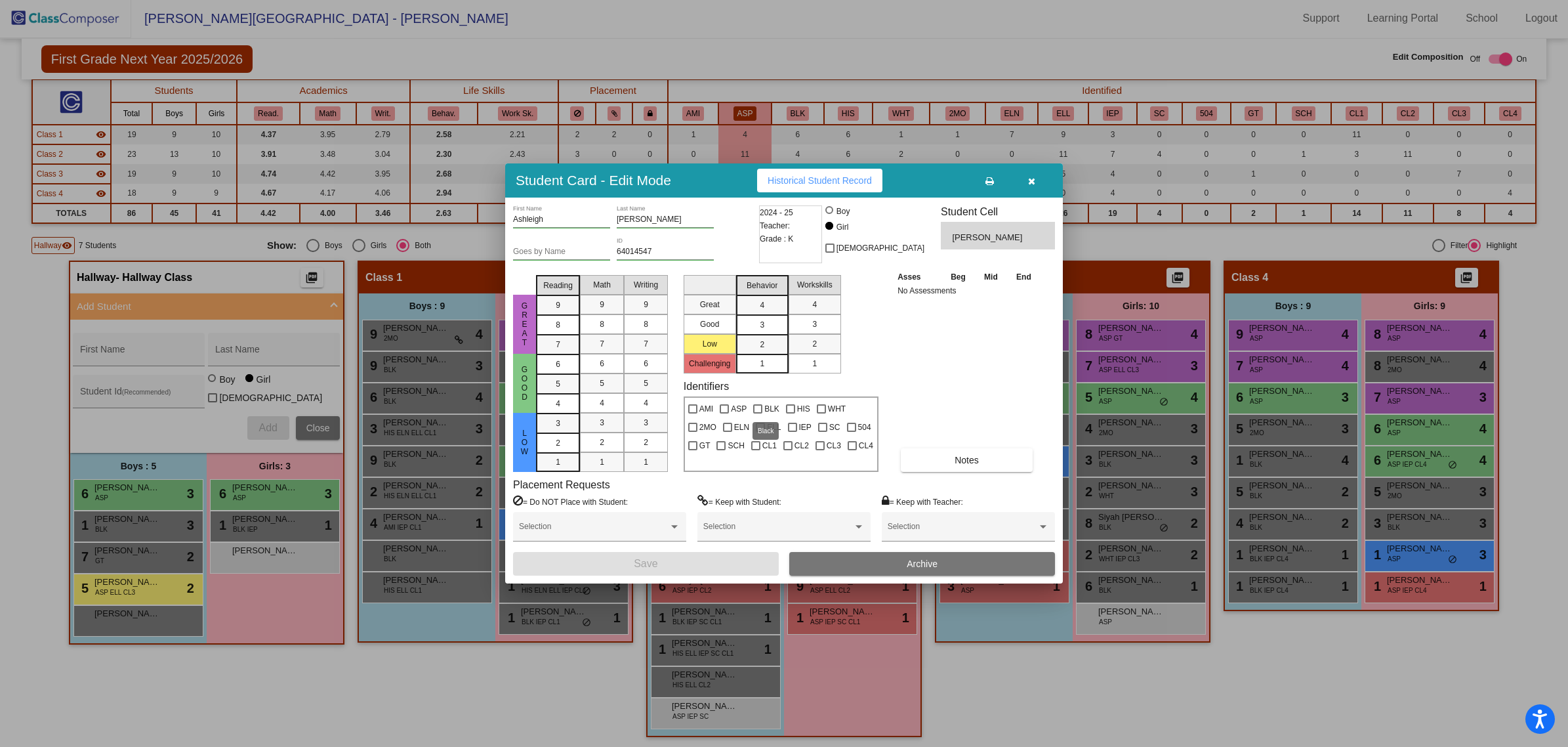
click at [764, 408] on span "BLK" at bounding box center [771, 409] width 15 height 16
click at [758, 414] on input "BLK" at bounding box center [757, 414] width 1 height 1
checkbox input "true"
click at [724, 557] on button "Save" at bounding box center [646, 563] width 266 height 23
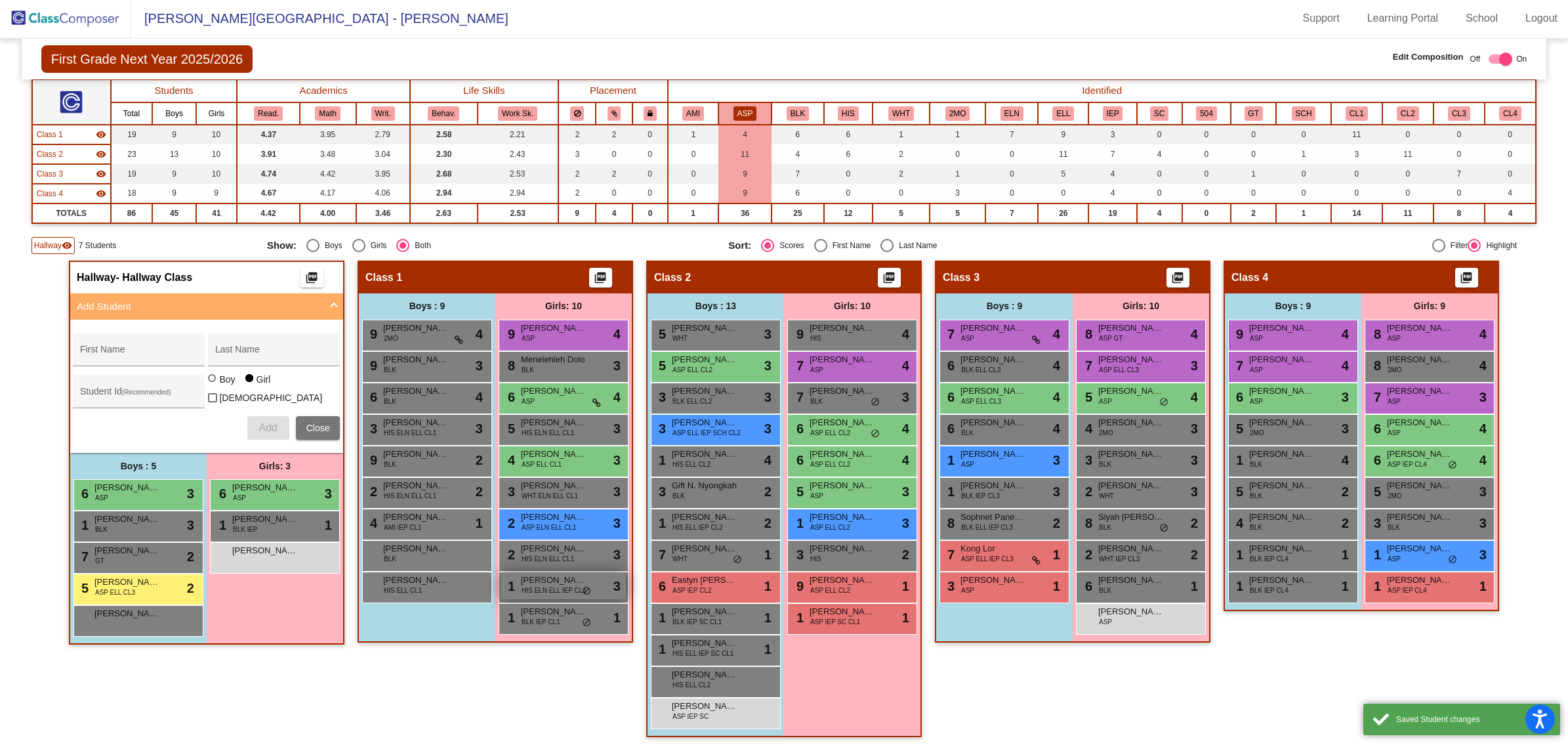
scroll to position [1, 0]
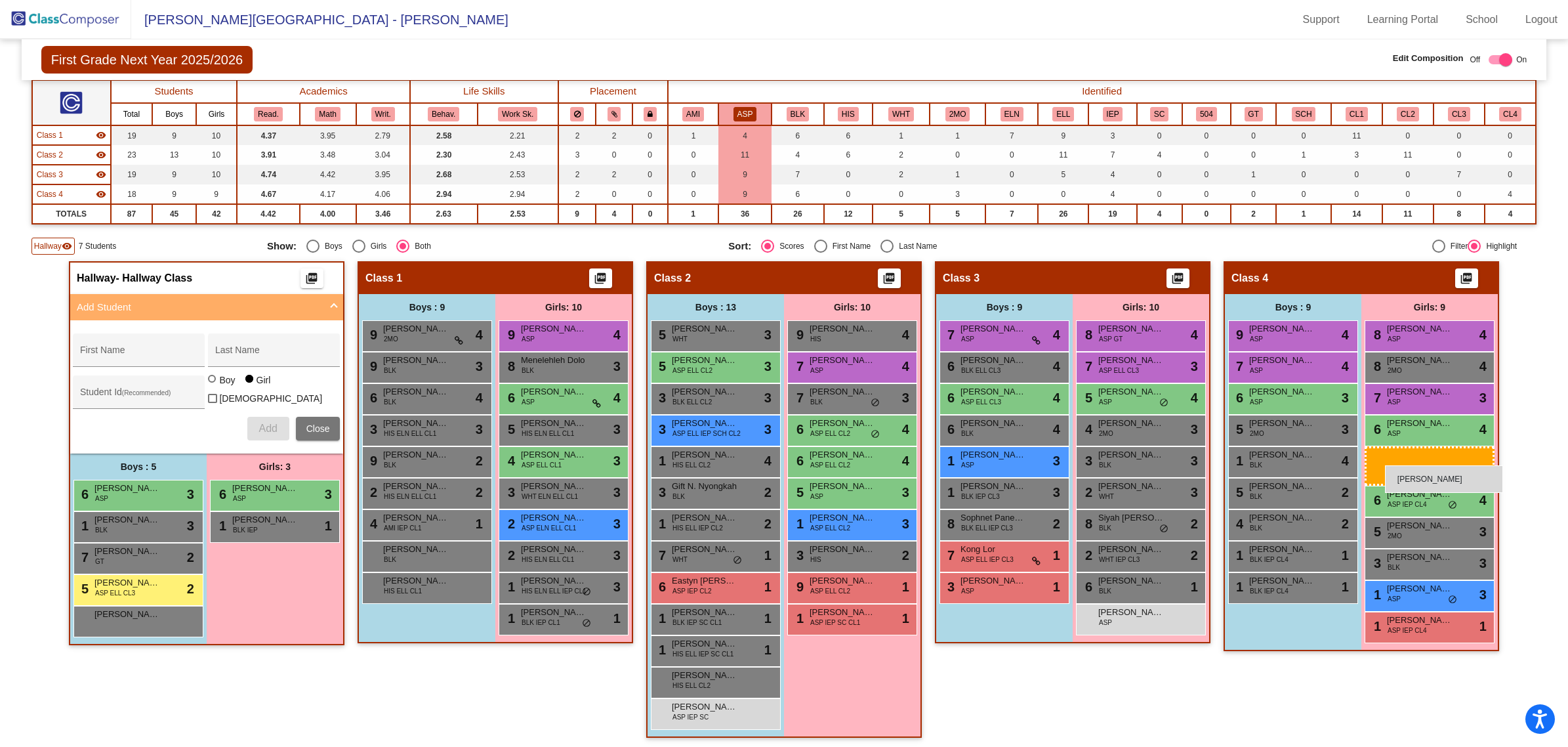
drag, startPoint x: 248, startPoint y: 543, endPoint x: 1384, endPoint y: 464, distance: 1138.7
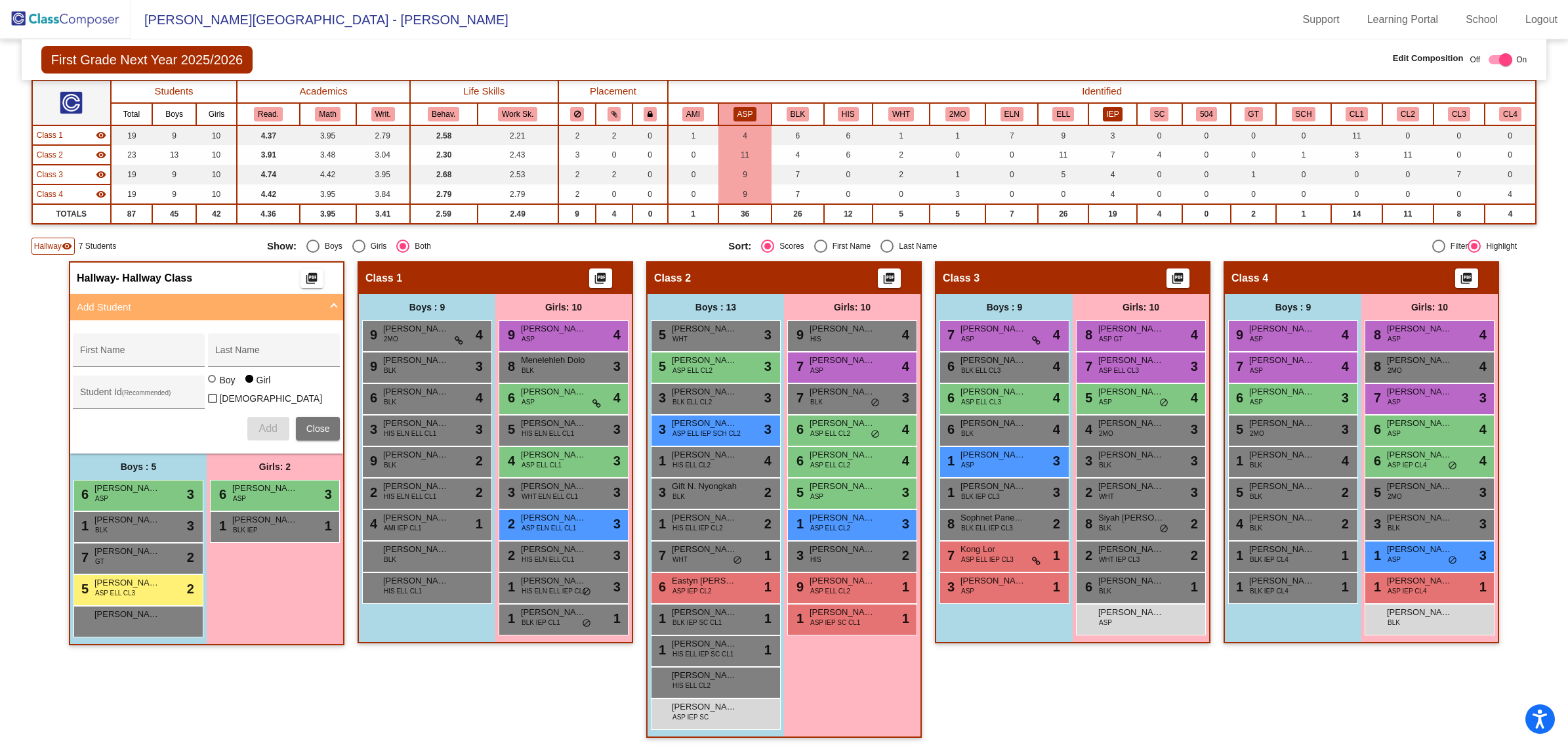
click at [1104, 107] on button "IEP" at bounding box center [1112, 113] width 21 height 15
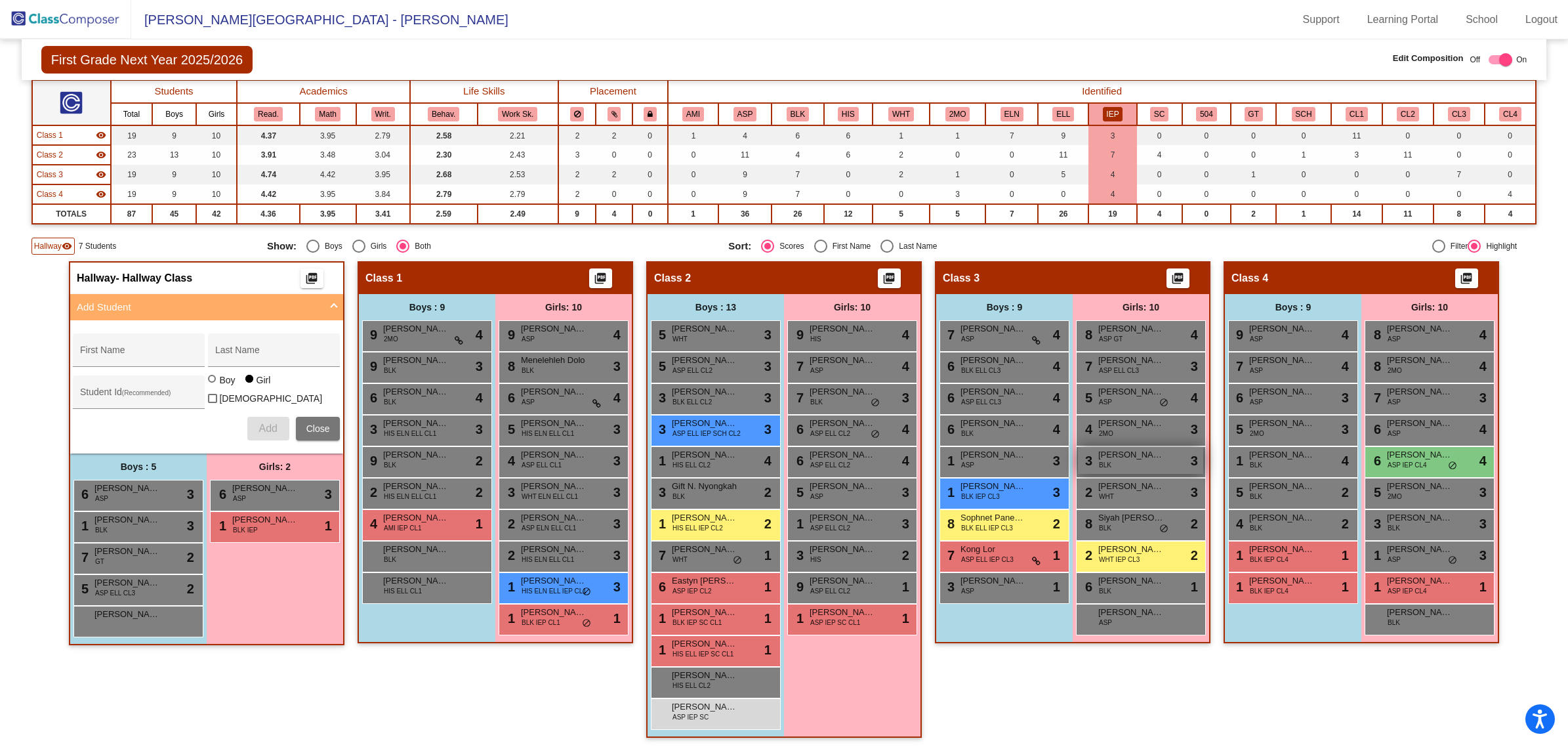
click at [1115, 453] on span "[PERSON_NAME]" at bounding box center [1130, 454] width 65 height 13
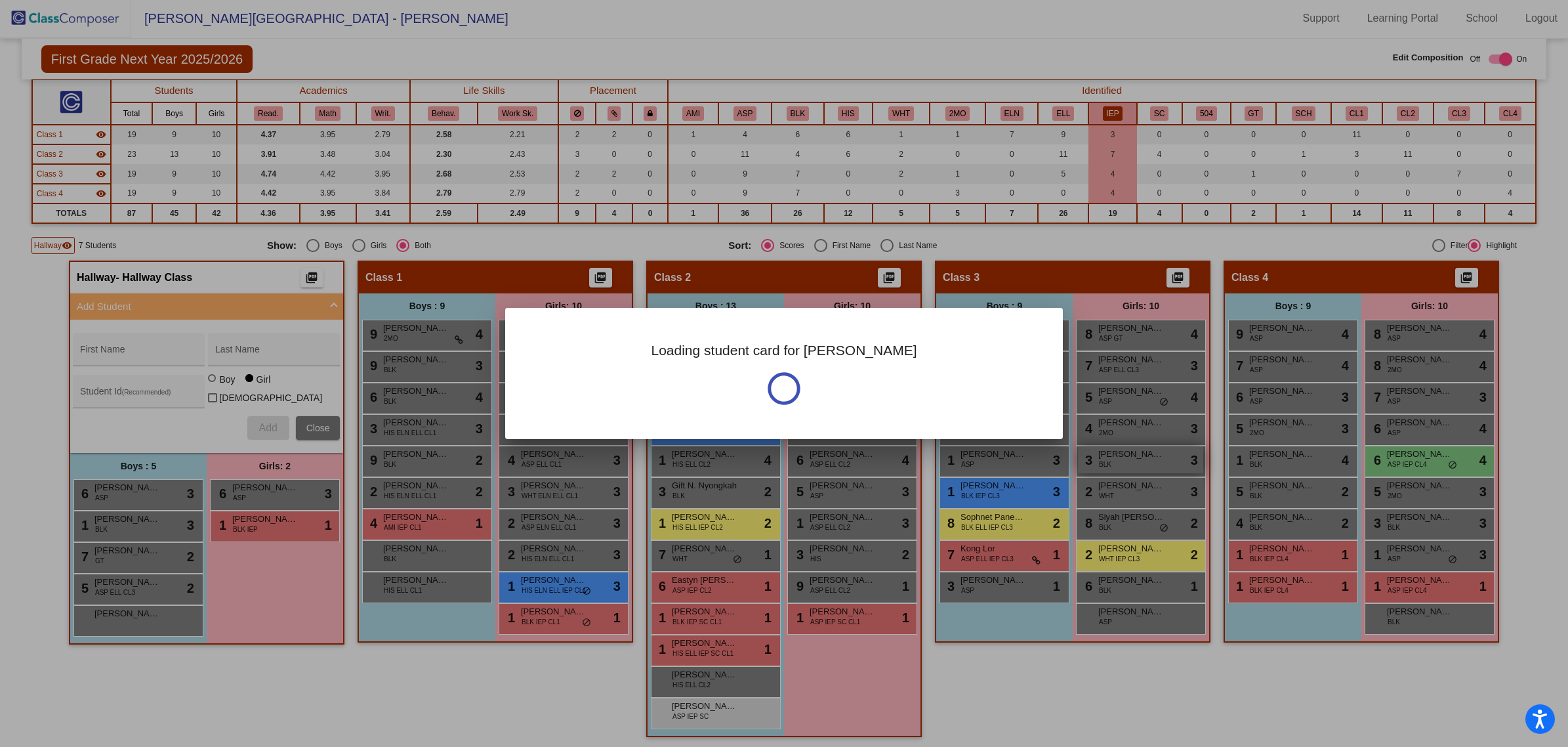
scroll to position [0, 0]
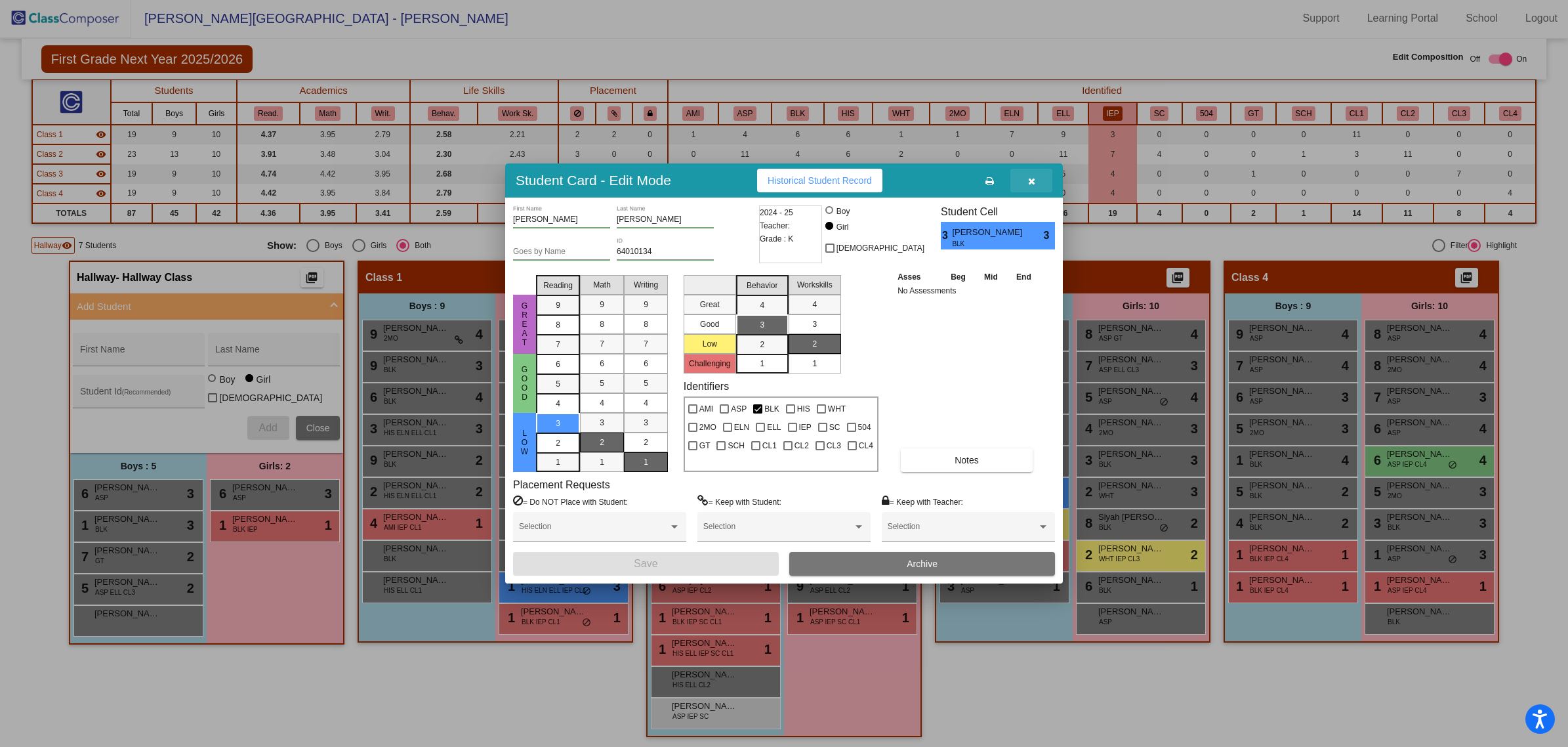
click at [1031, 179] on icon "button" at bounding box center [1030, 181] width 7 height 9
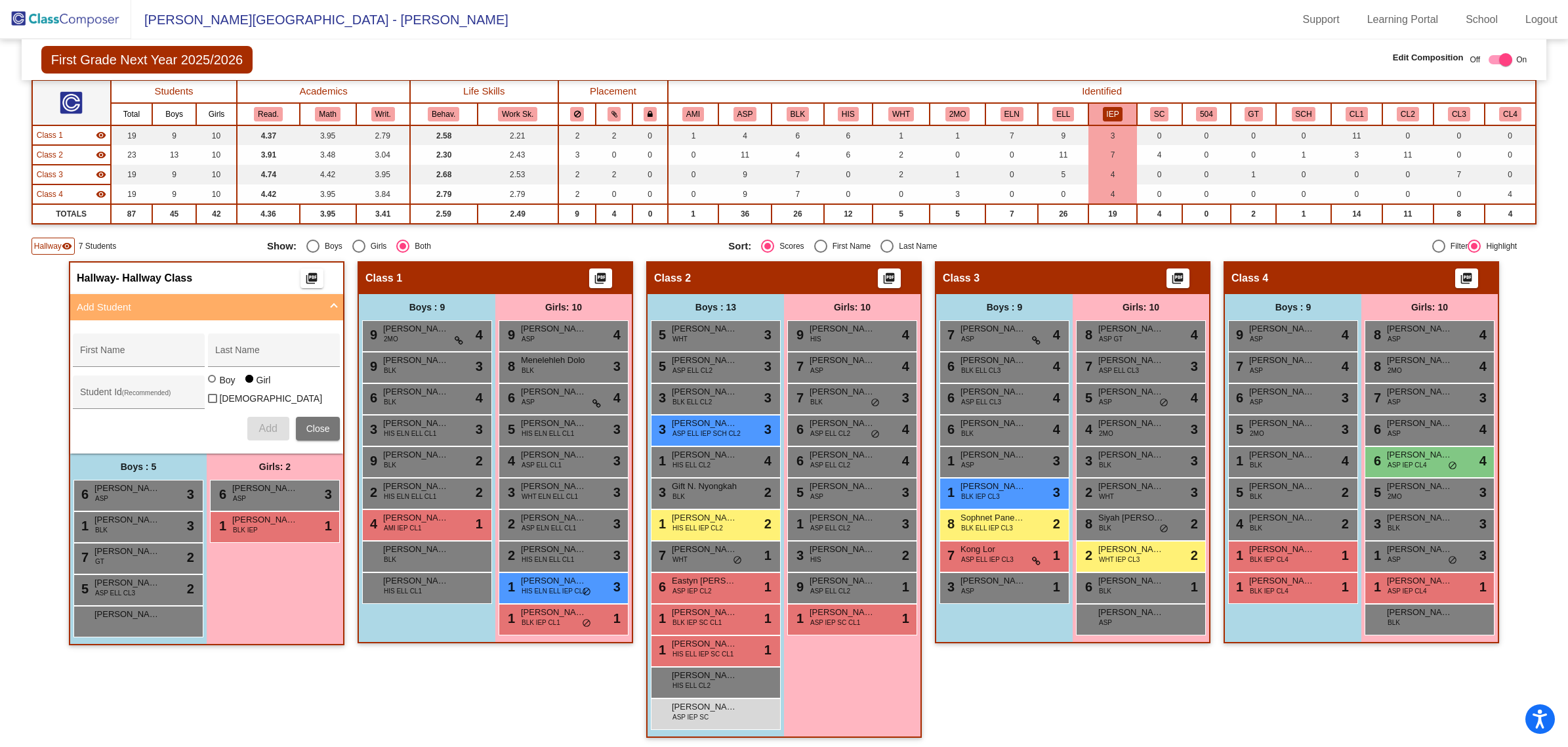
scroll to position [1, 0]
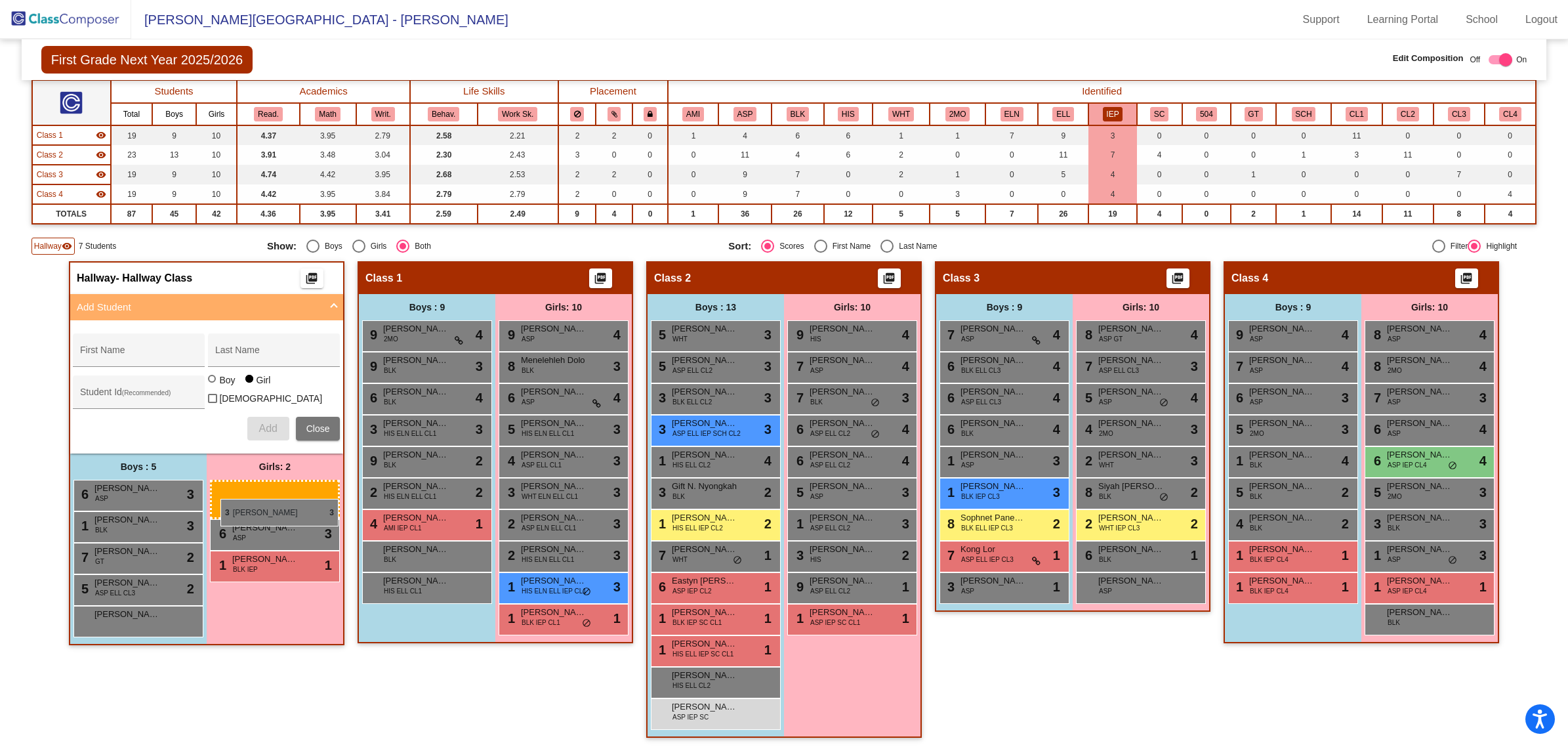
drag, startPoint x: 1133, startPoint y: 454, endPoint x: 220, endPoint y: 499, distance: 914.1
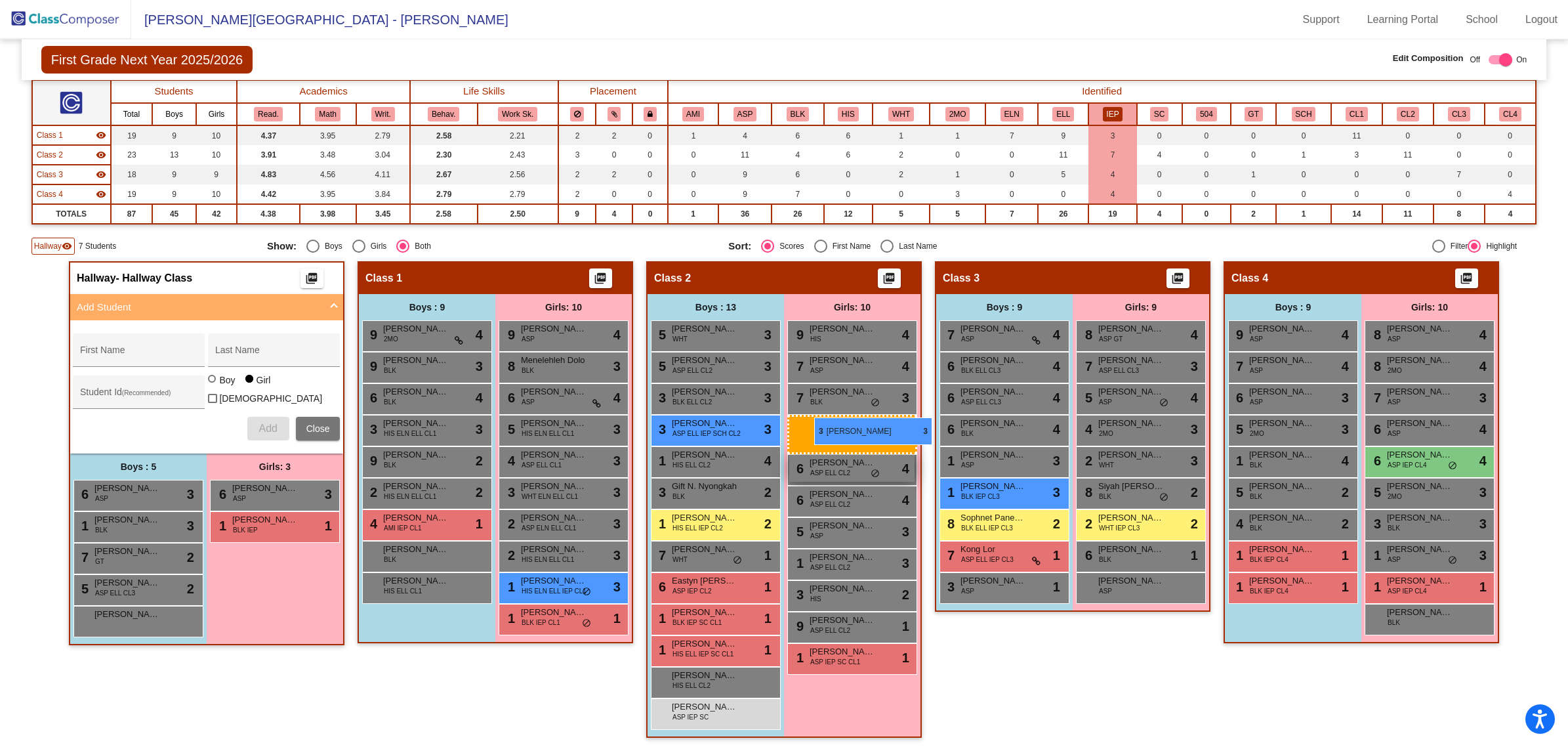
drag, startPoint x: 241, startPoint y: 521, endPoint x: 810, endPoint y: 415, distance: 578.8
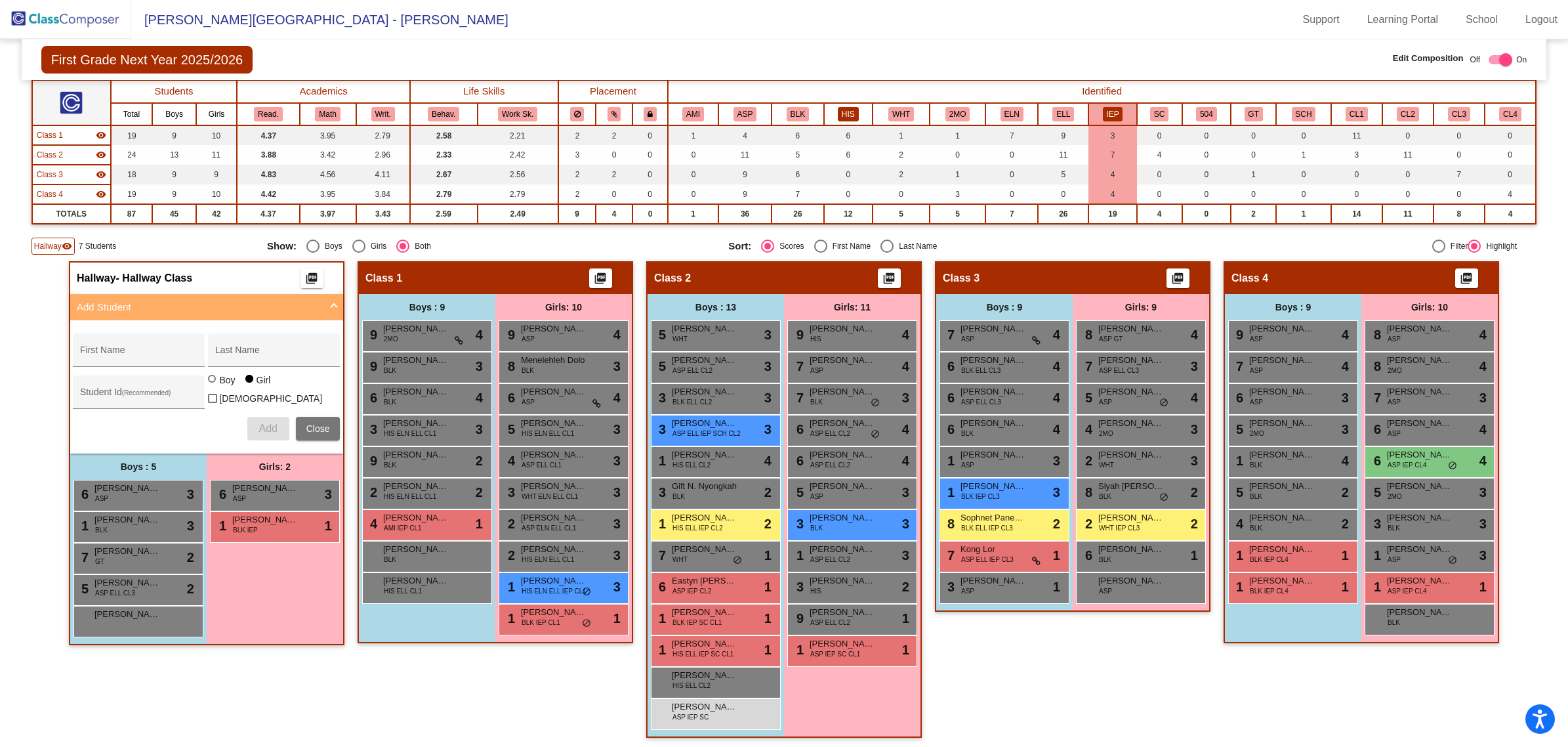
click at [838, 112] on button "HIS" at bounding box center [848, 113] width 21 height 15
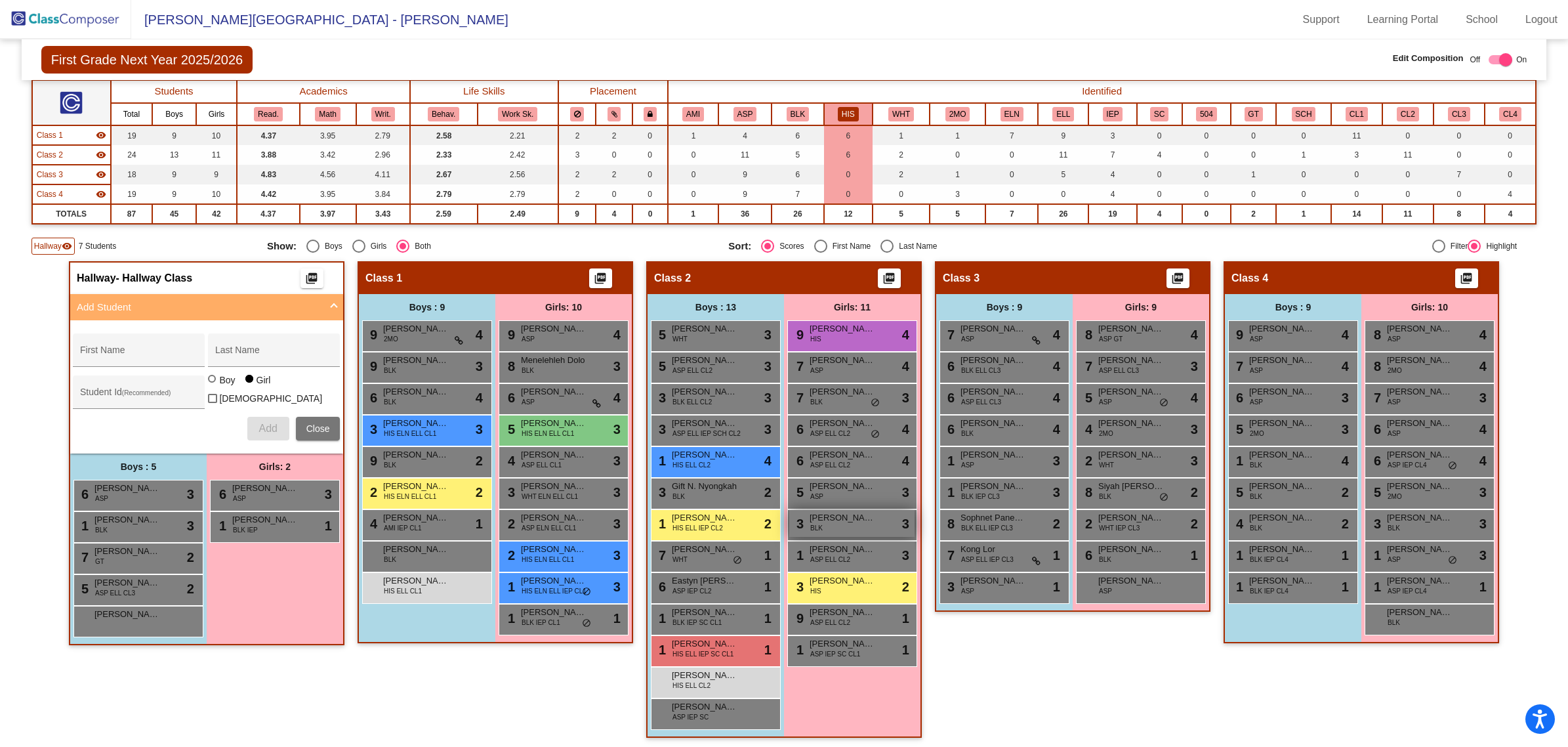
click at [822, 521] on div "3 [PERSON_NAME] BLK lock do_not_disturb_alt 3" at bounding box center [851, 523] width 125 height 27
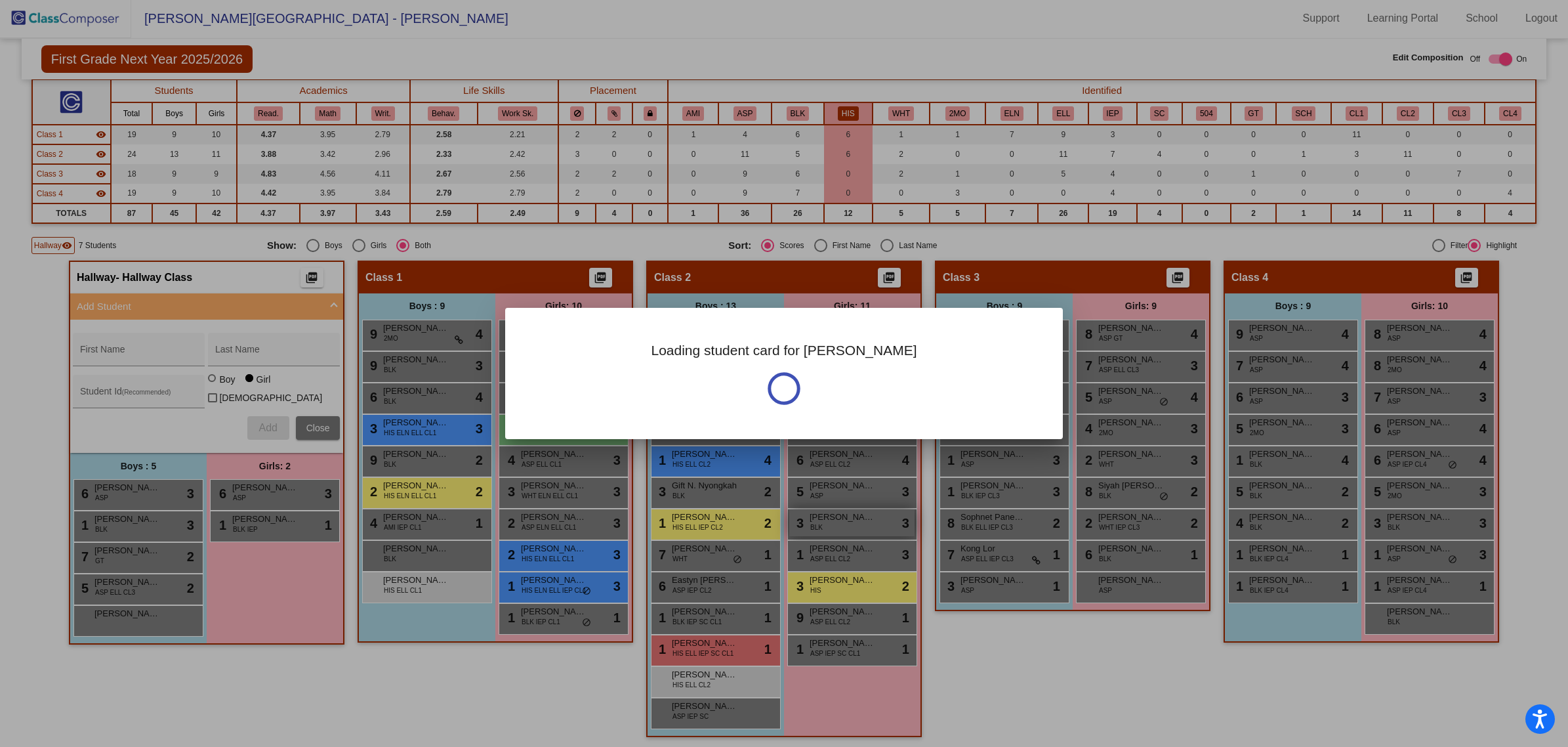
scroll to position [0, 0]
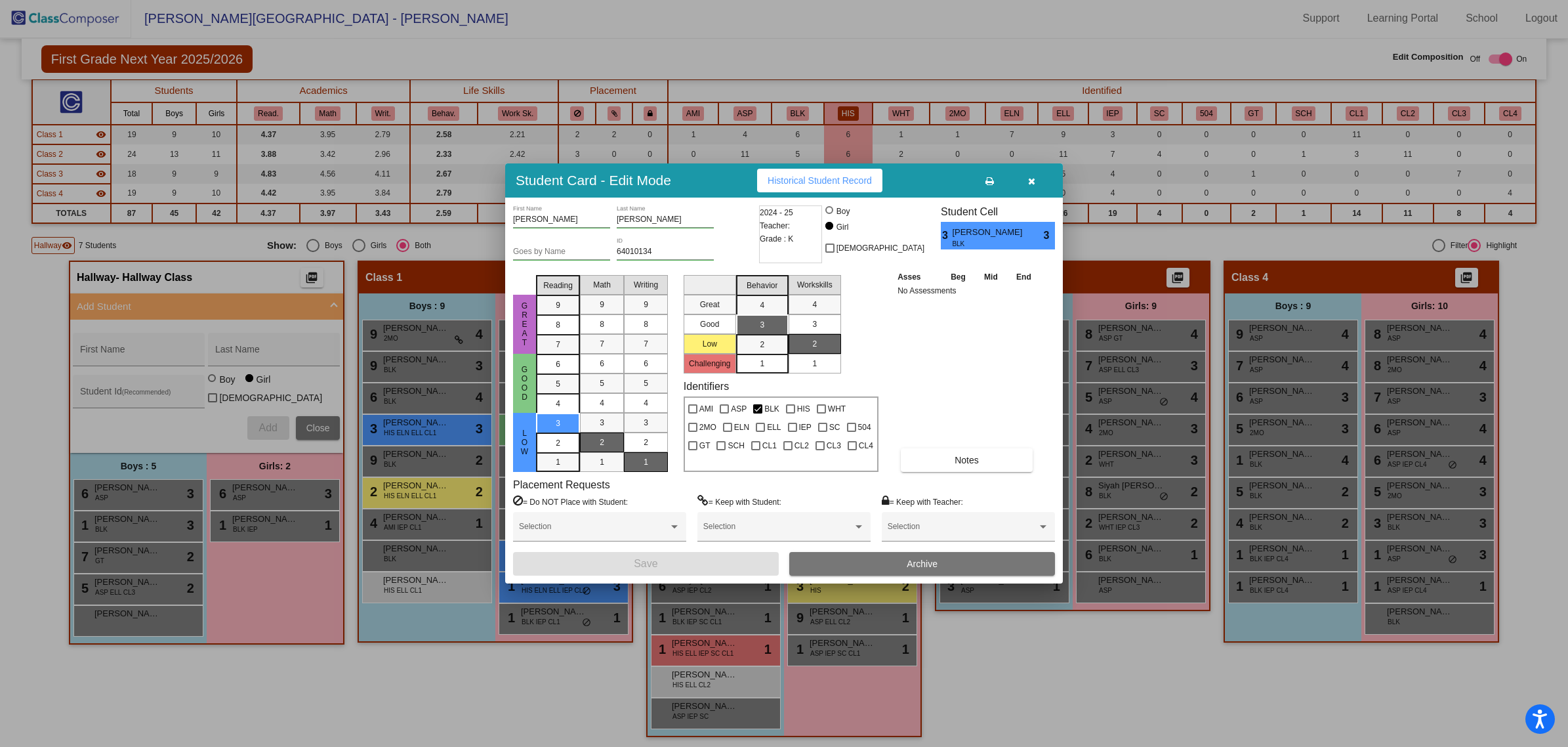
click at [1043, 483] on div "Placement Requests = Do NOT Place with Student: Selection = Keep with Student: …" at bounding box center [784, 514] width 542 height 73
click at [1022, 172] on button "button" at bounding box center [1030, 180] width 42 height 23
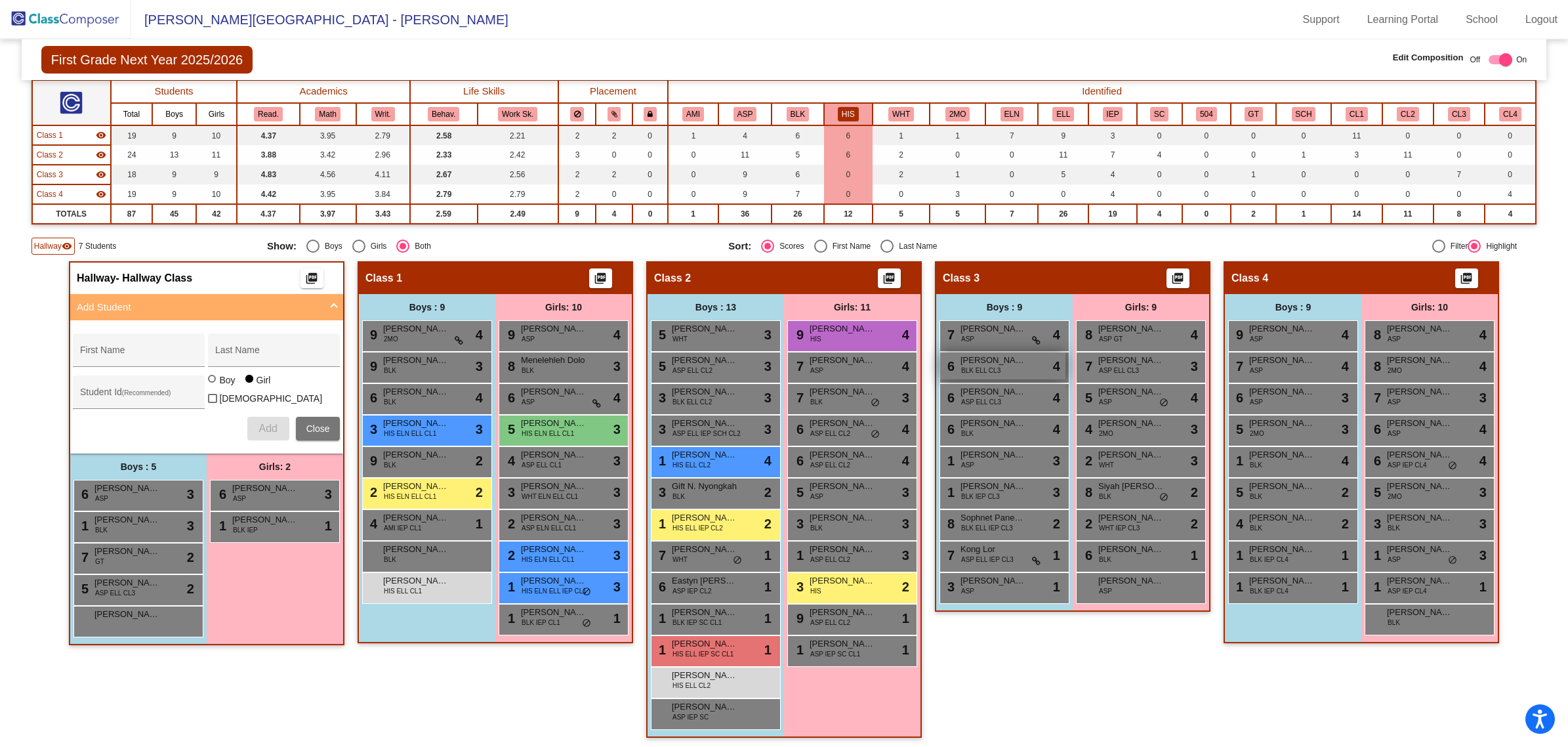
scroll to position [1, 0]
click at [728, 673] on span "[PERSON_NAME]" at bounding box center [704, 675] width 65 height 13
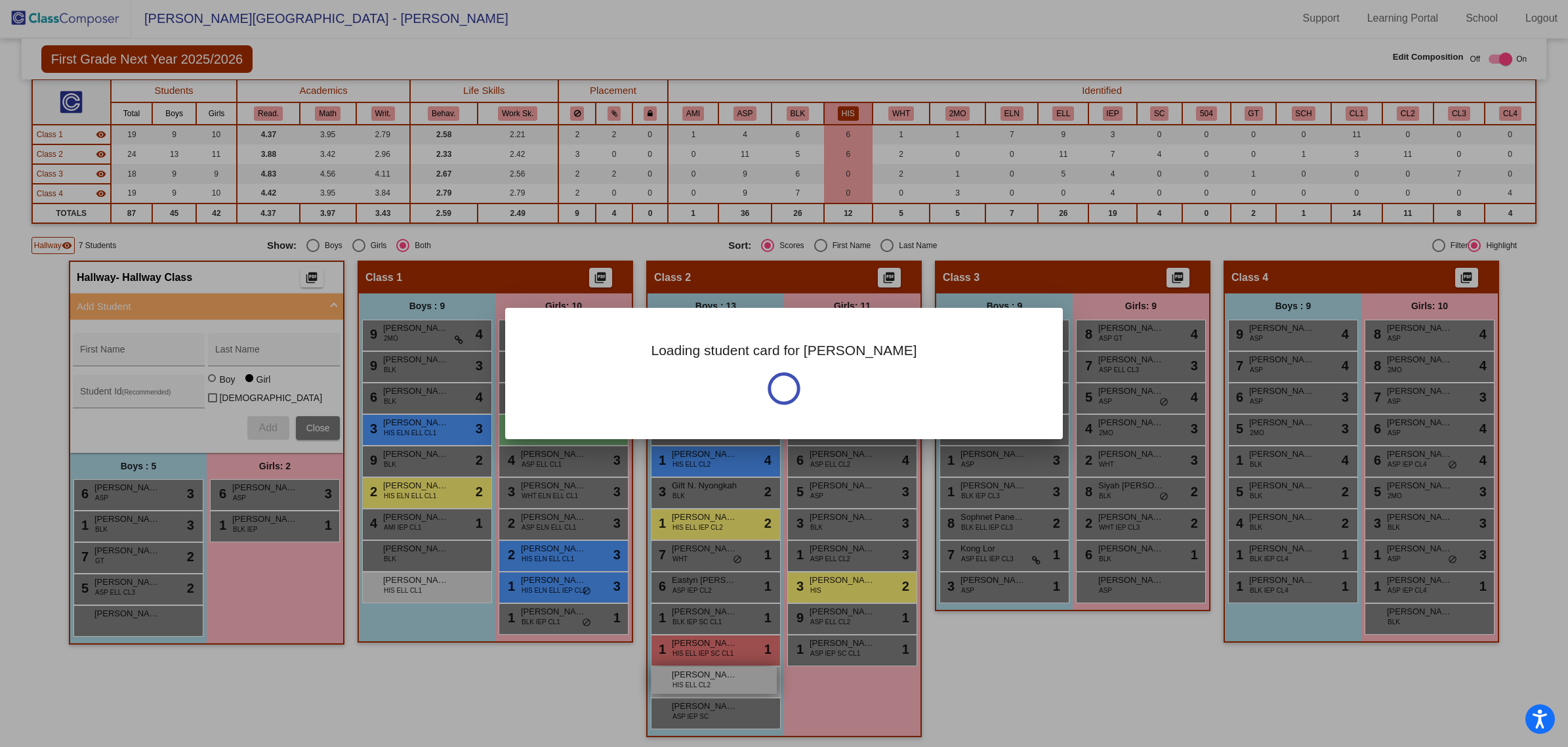
scroll to position [0, 0]
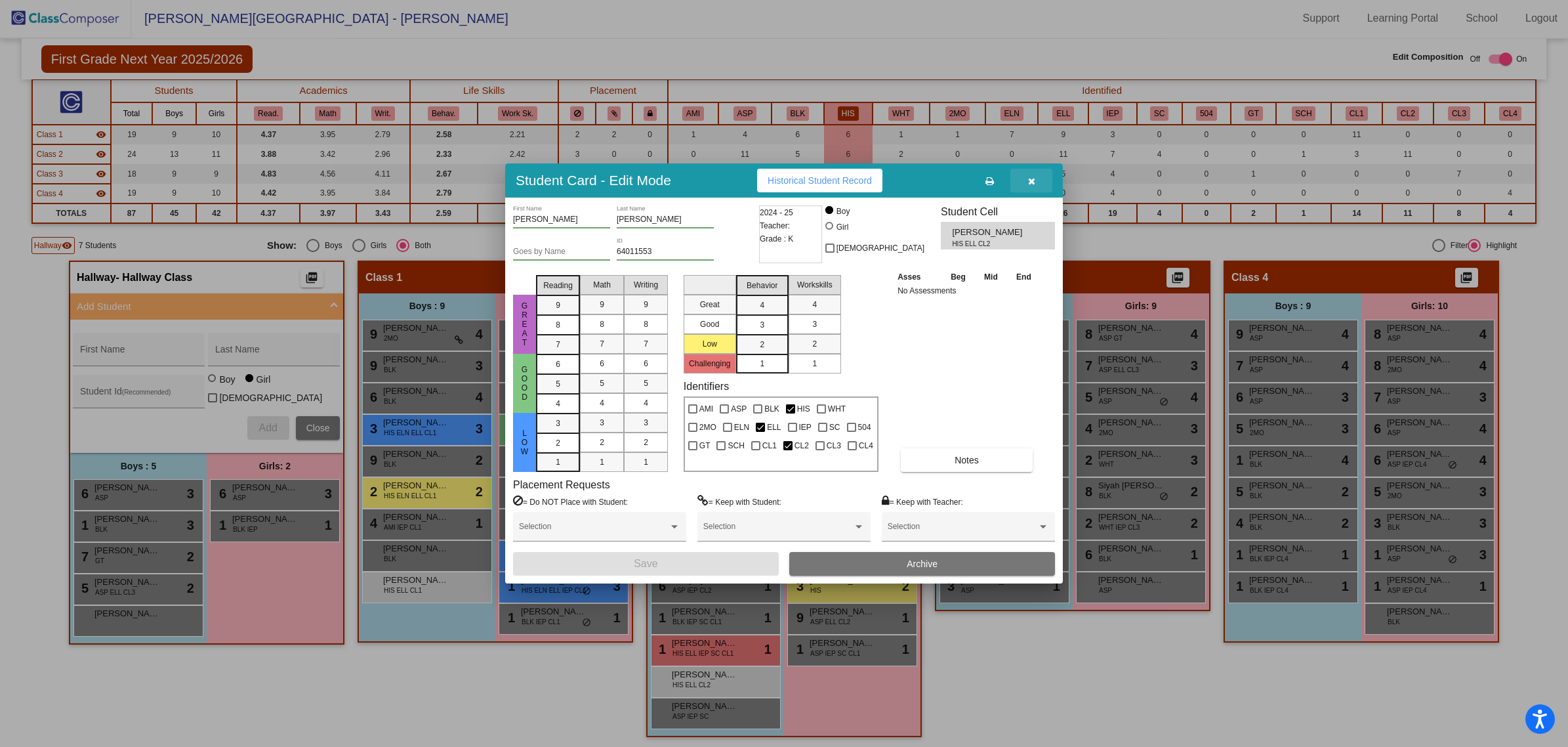
click at [1031, 174] on button "button" at bounding box center [1030, 180] width 42 height 23
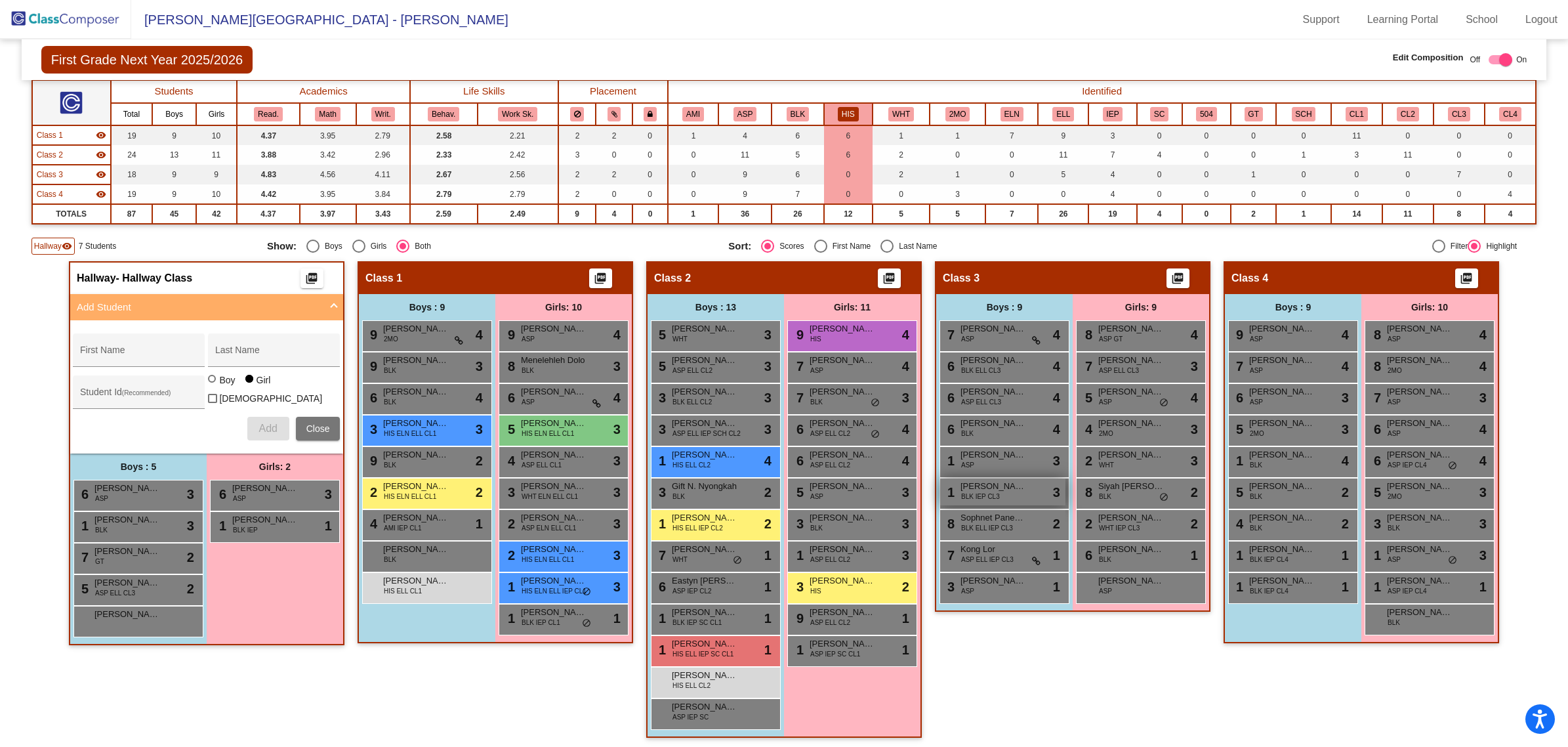
scroll to position [1, 0]
